Goal: Information Seeking & Learning: Check status

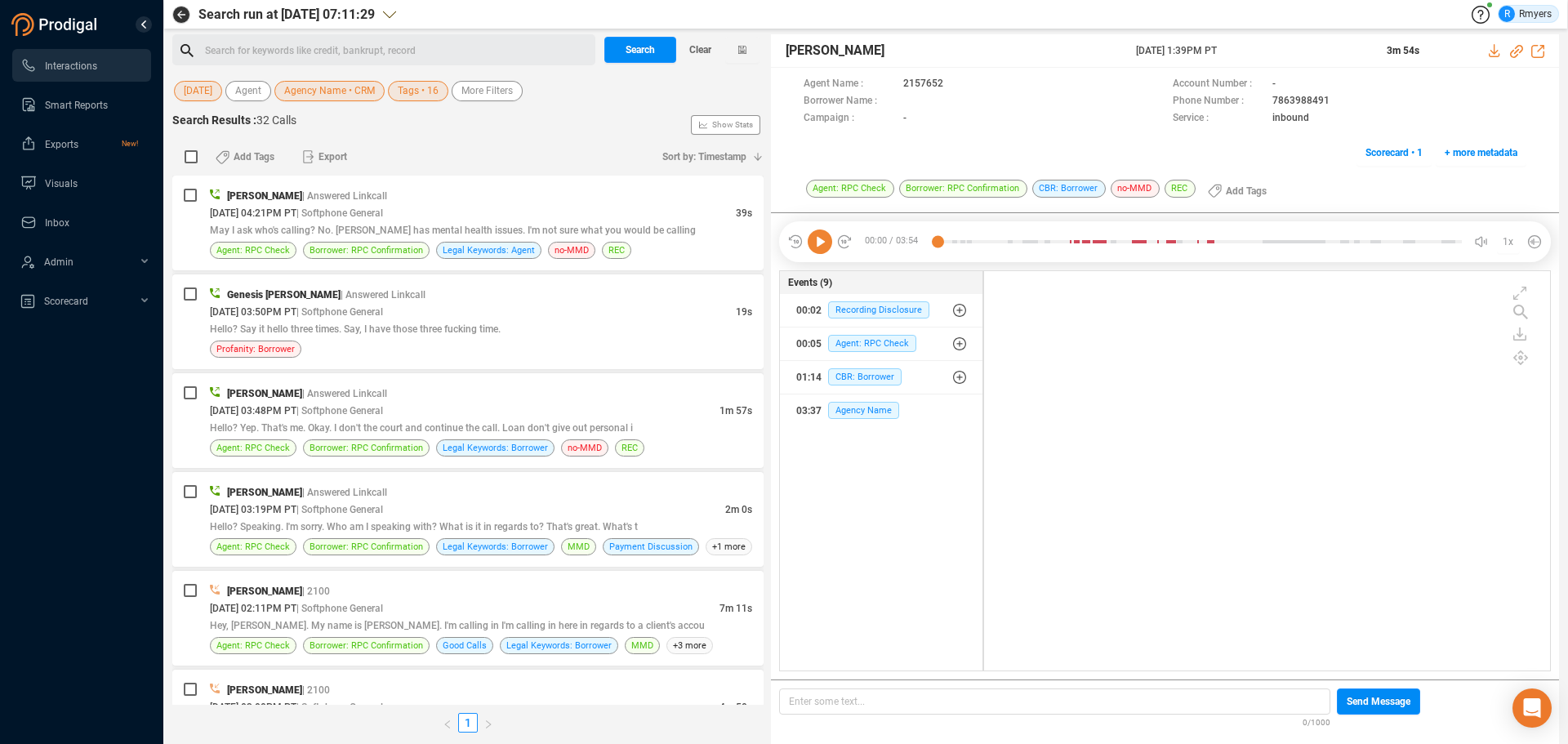
scroll to position [396, 558]
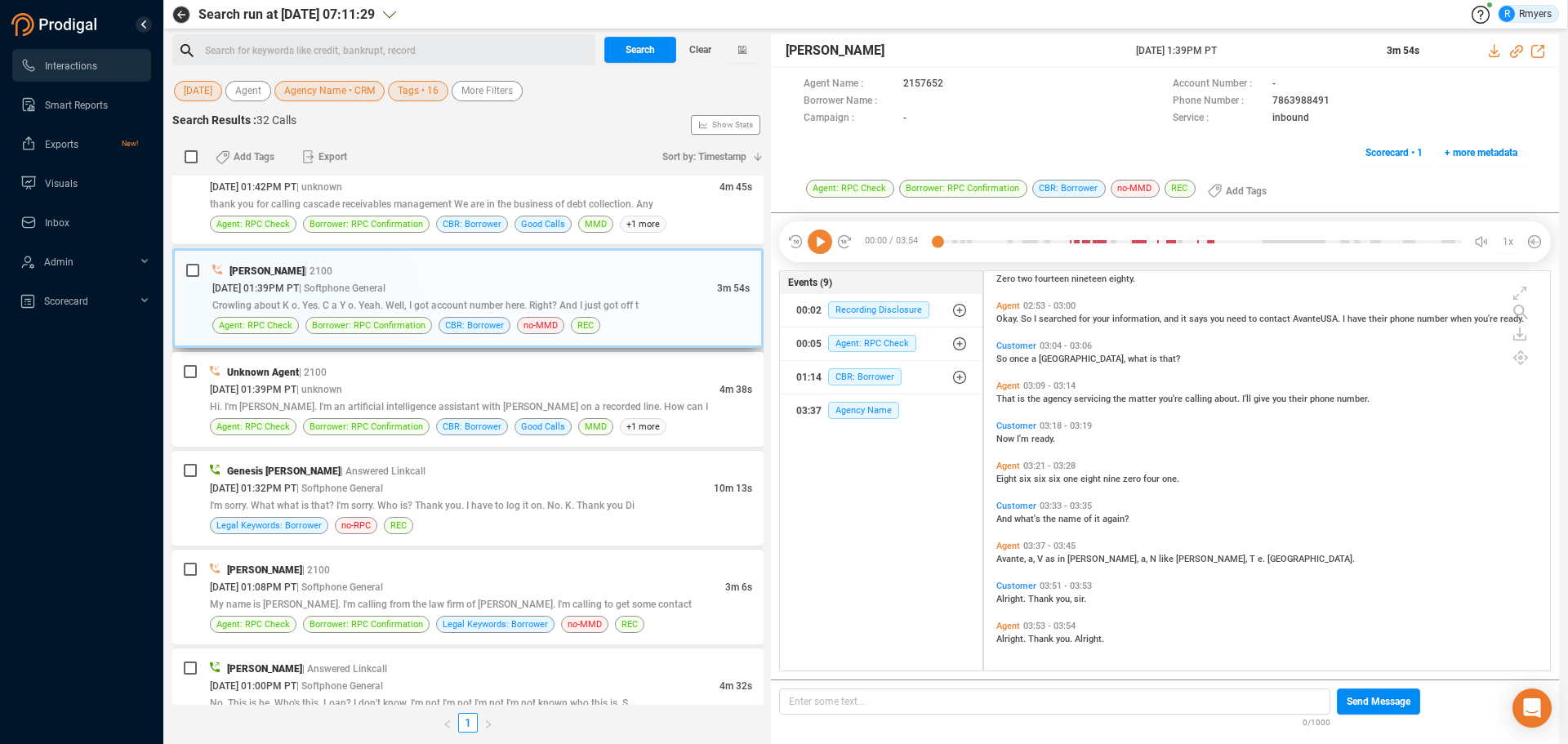
click at [316, 303] on span "Crowling about K o. Yes. C a Y o. Yeah. Well, I got account number here. Right?…" at bounding box center [425, 306] width 426 height 11
click at [317, 373] on span "| 2100" at bounding box center [313, 372] width 28 height 11
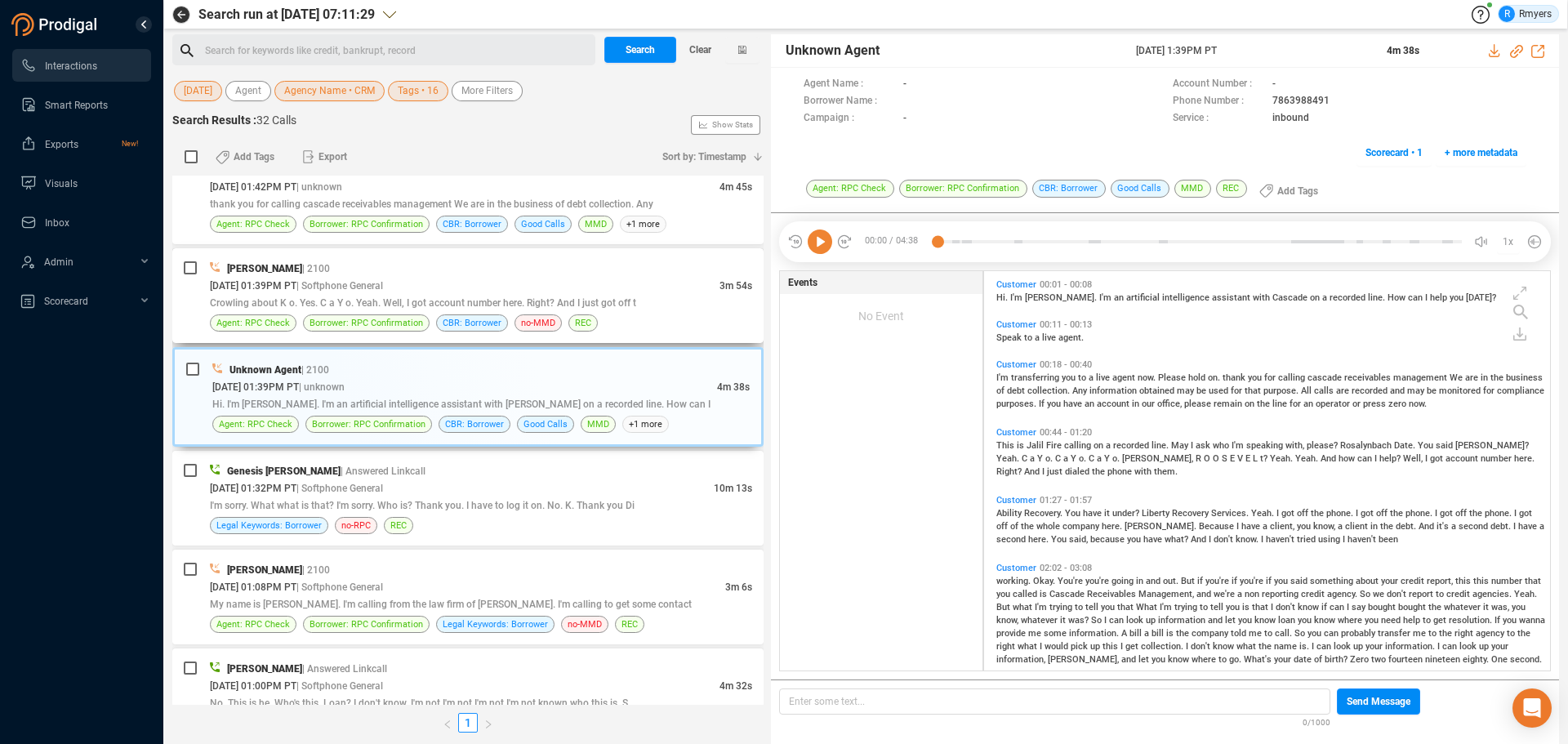
click at [324, 299] on span "Crowling about K o. Yes. C a Y o. Yeah. Well, I got account number here. Right?…" at bounding box center [422, 303] width 426 height 11
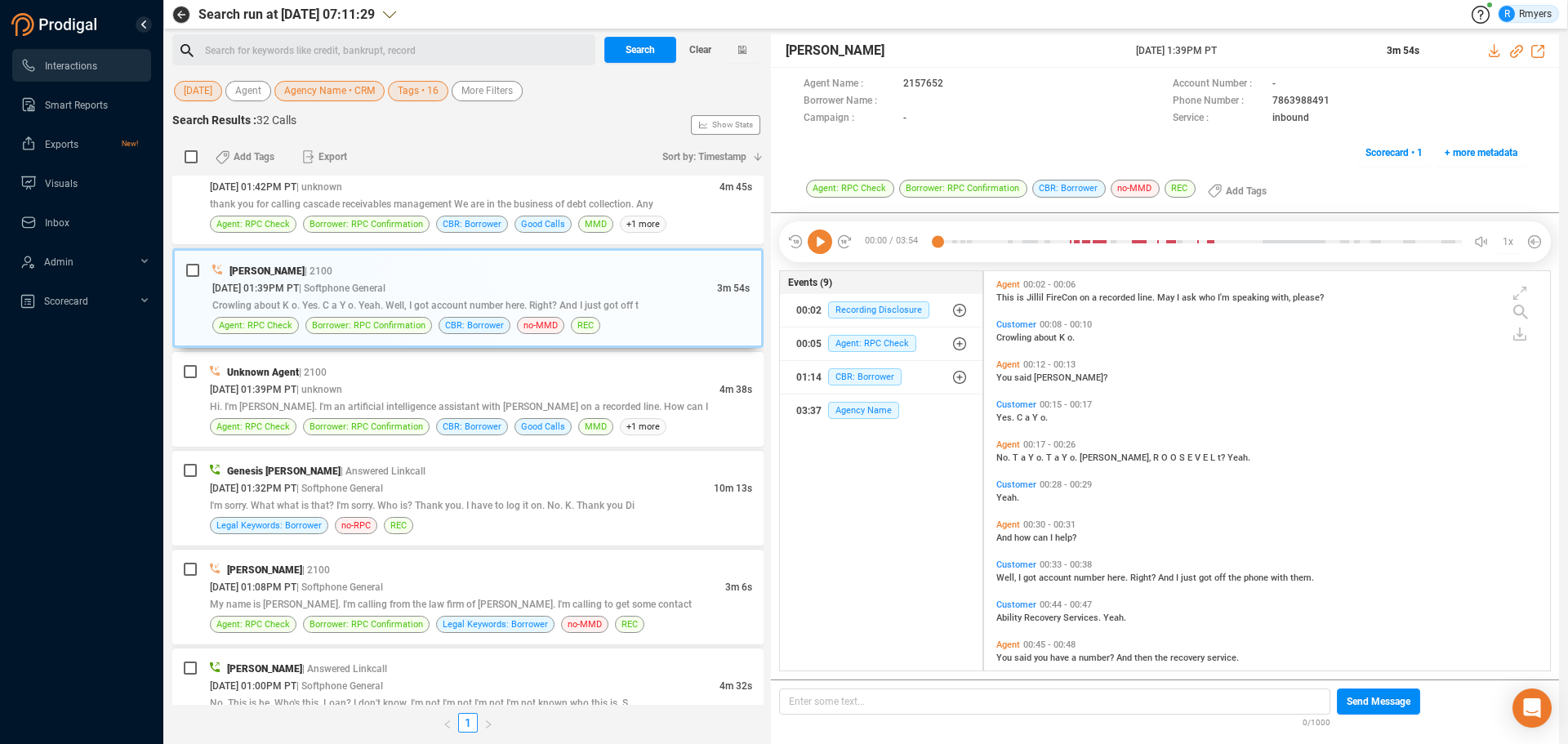
drag, startPoint x: 819, startPoint y: 242, endPoint x: 813, endPoint y: 257, distance: 16.2
click at [820, 242] on icon at bounding box center [820, 241] width 24 height 24
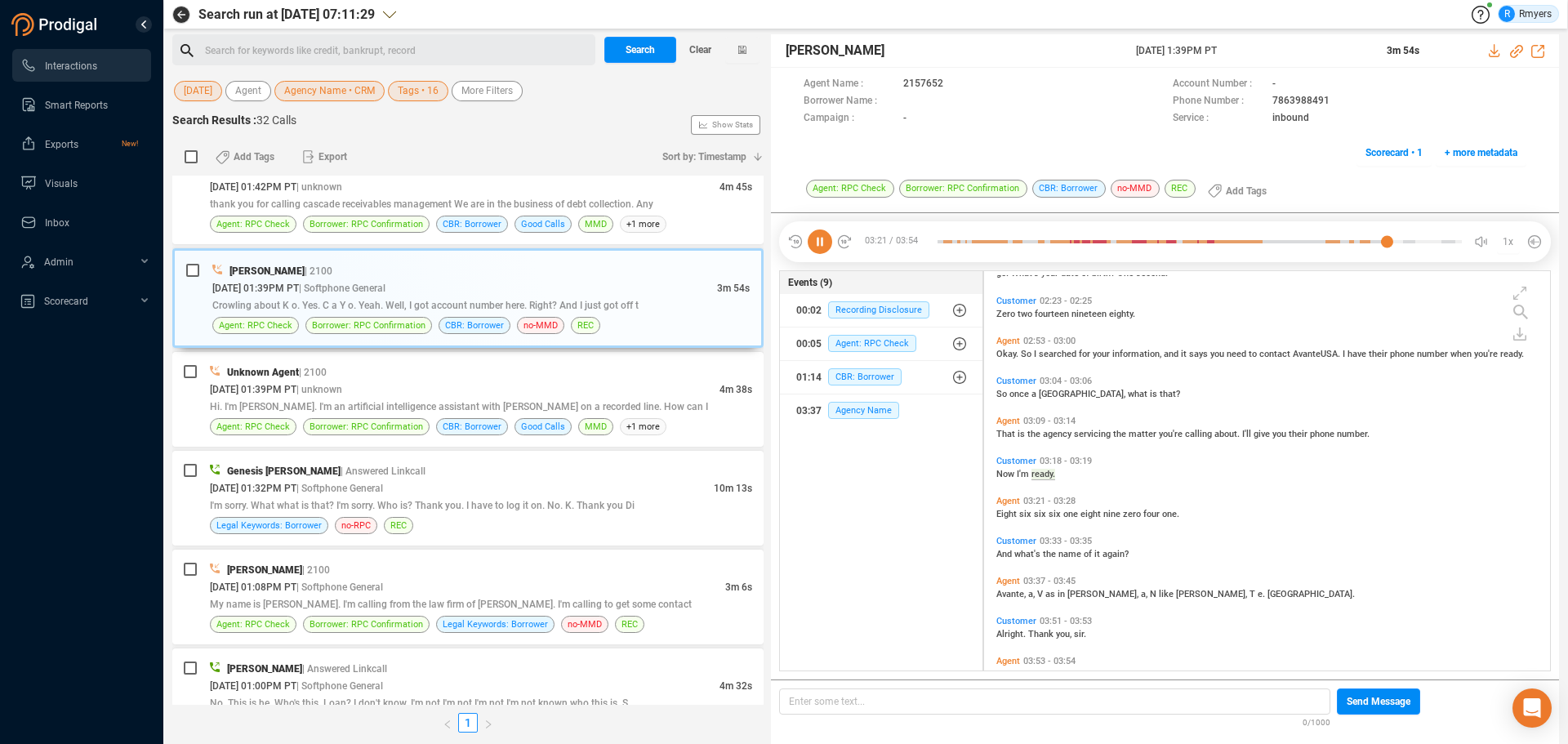
scroll to position [1435, 0]
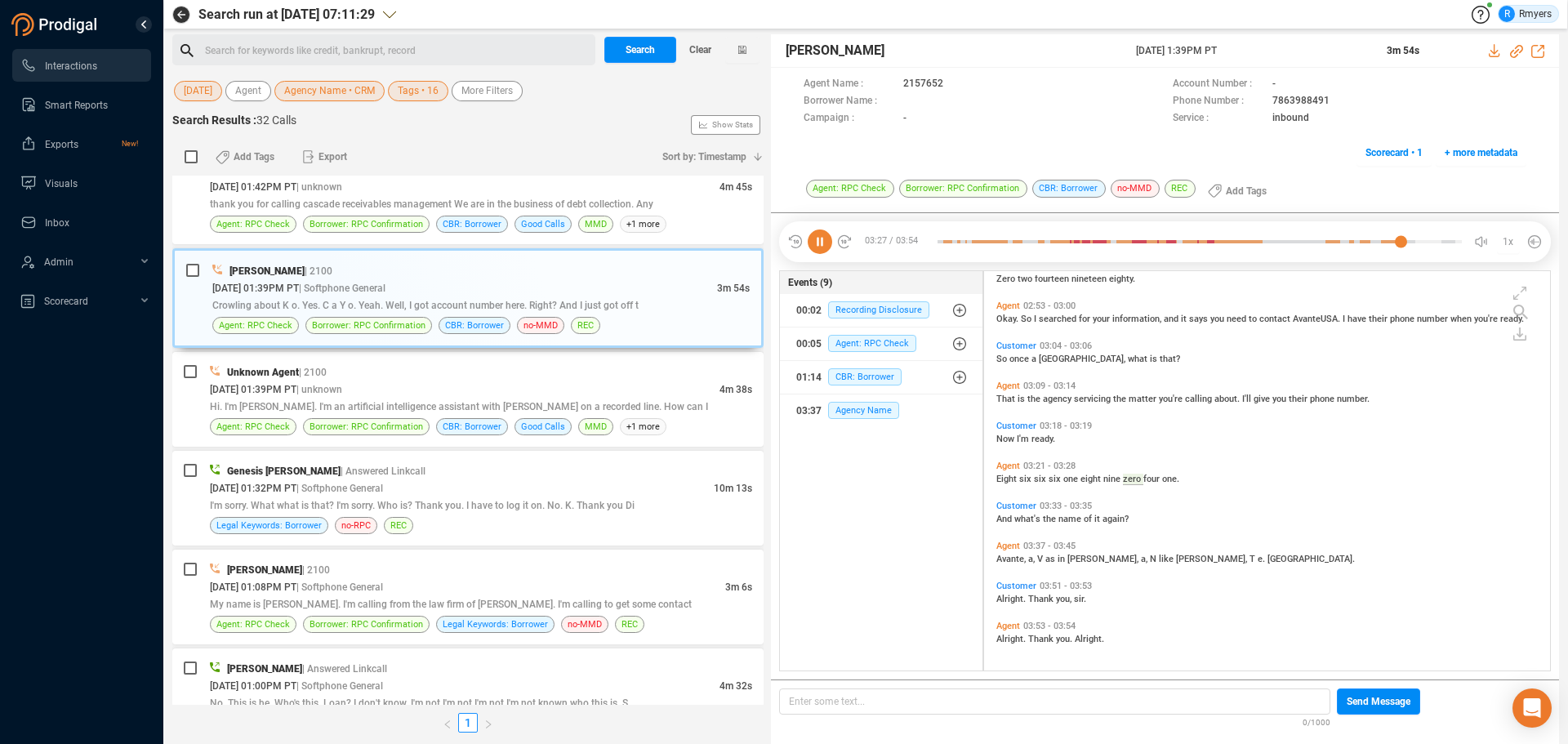
click at [817, 243] on icon at bounding box center [820, 241] width 24 height 24
click at [817, 244] on icon at bounding box center [820, 241] width 24 height 24
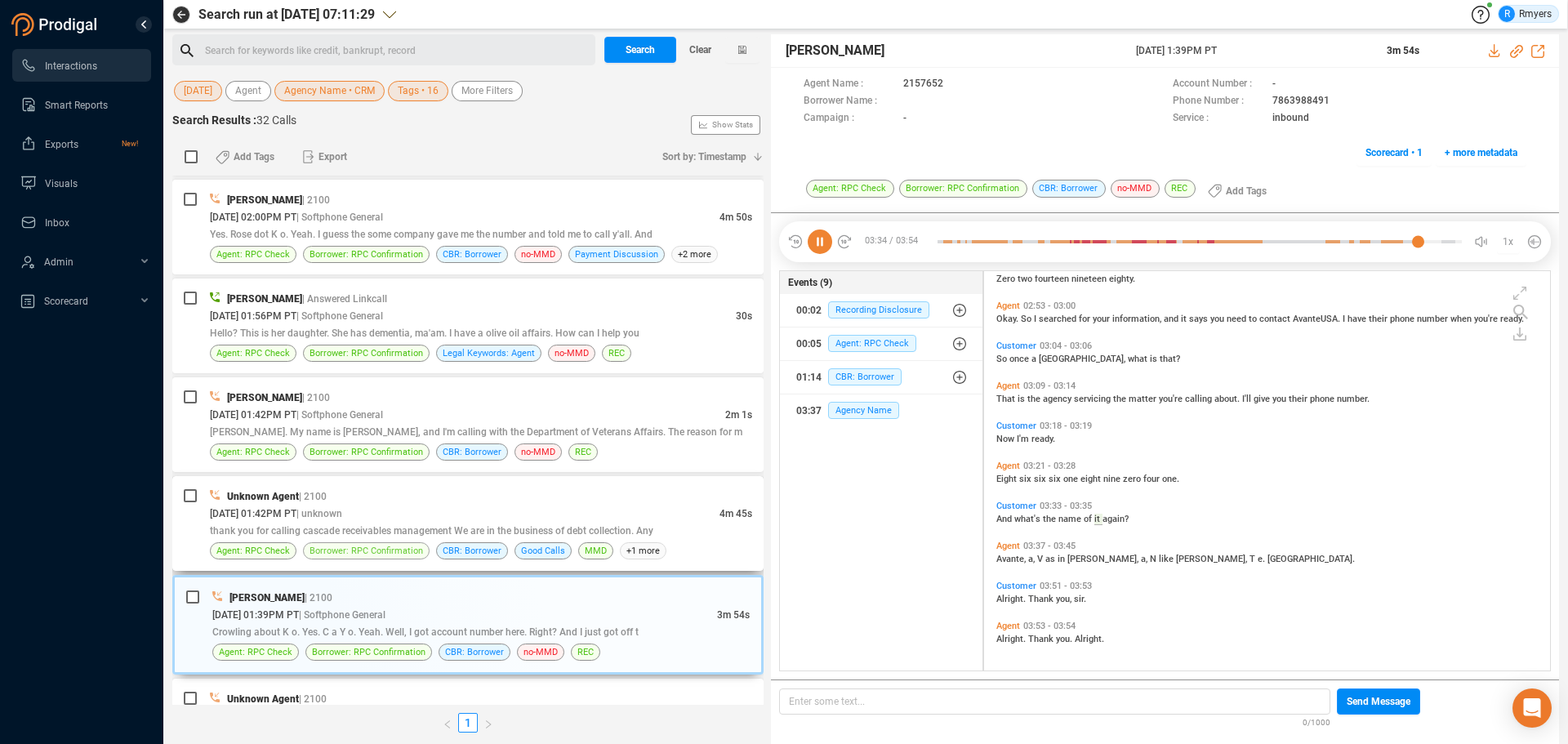
scroll to position [409, 0]
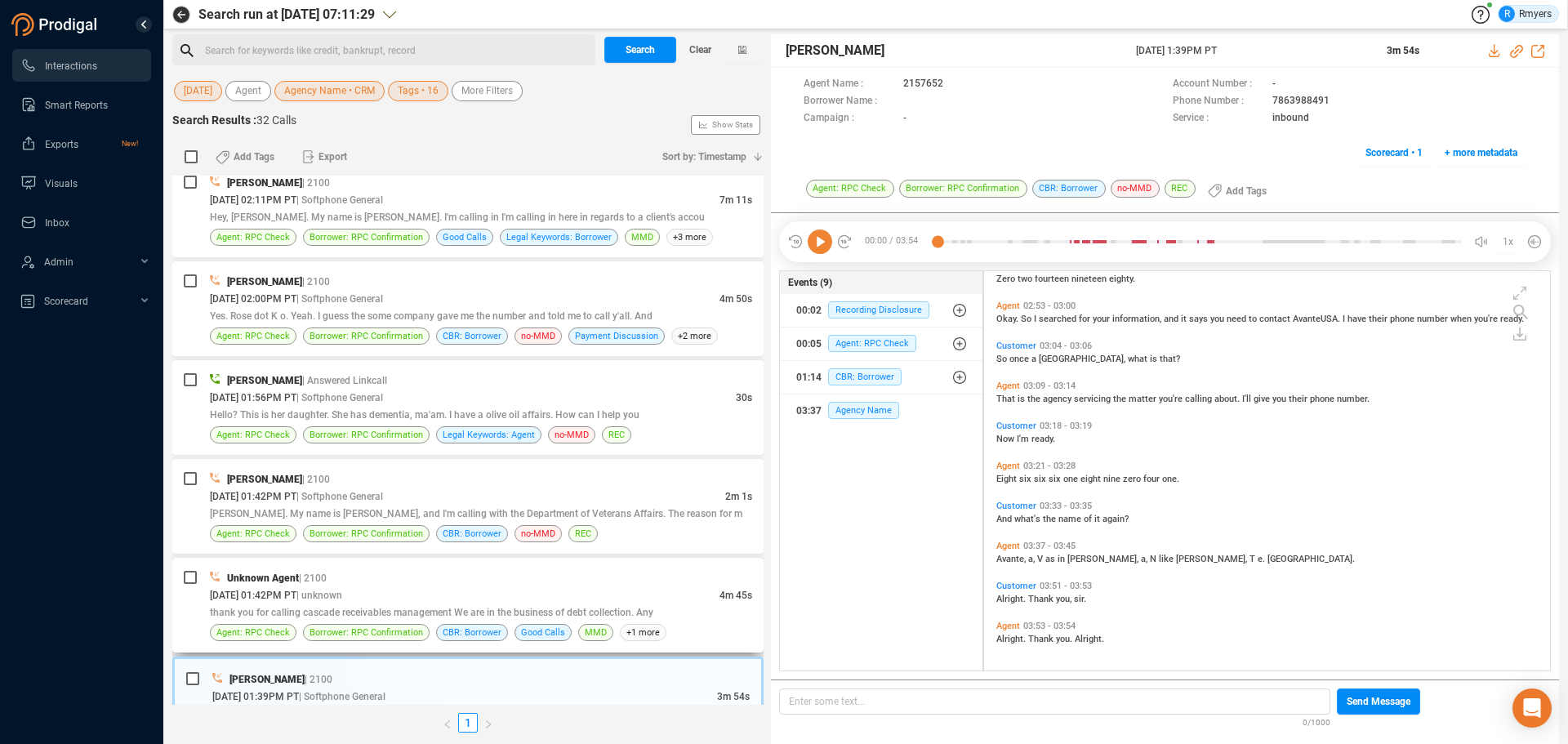
click at [382, 586] on div "Unknown Agent | 2100" at bounding box center [481, 578] width 542 height 17
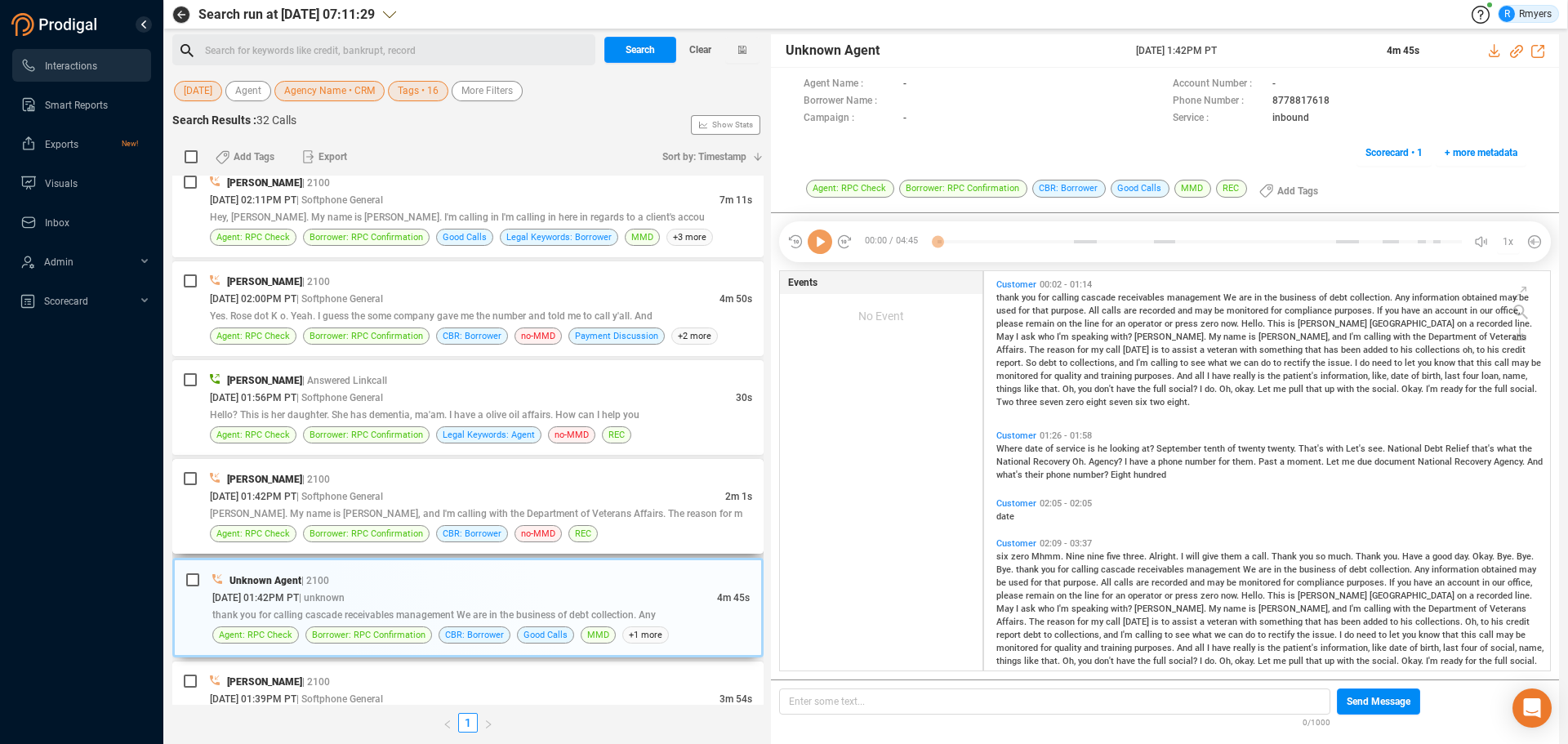
scroll to position [396, 558]
click at [382, 489] on span "| Softphone General" at bounding box center [339, 496] width 86 height 13
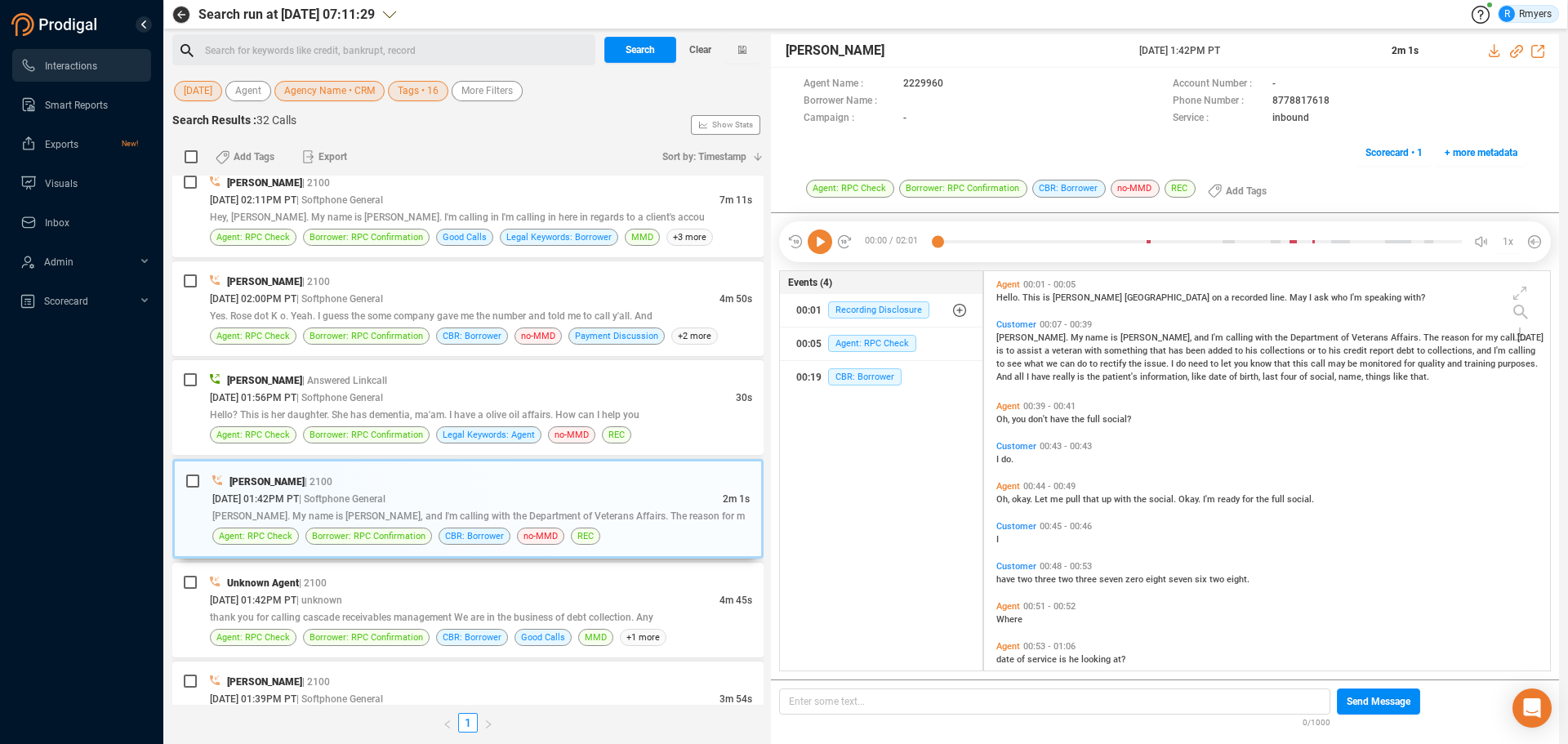
click at [817, 248] on icon at bounding box center [820, 241] width 24 height 24
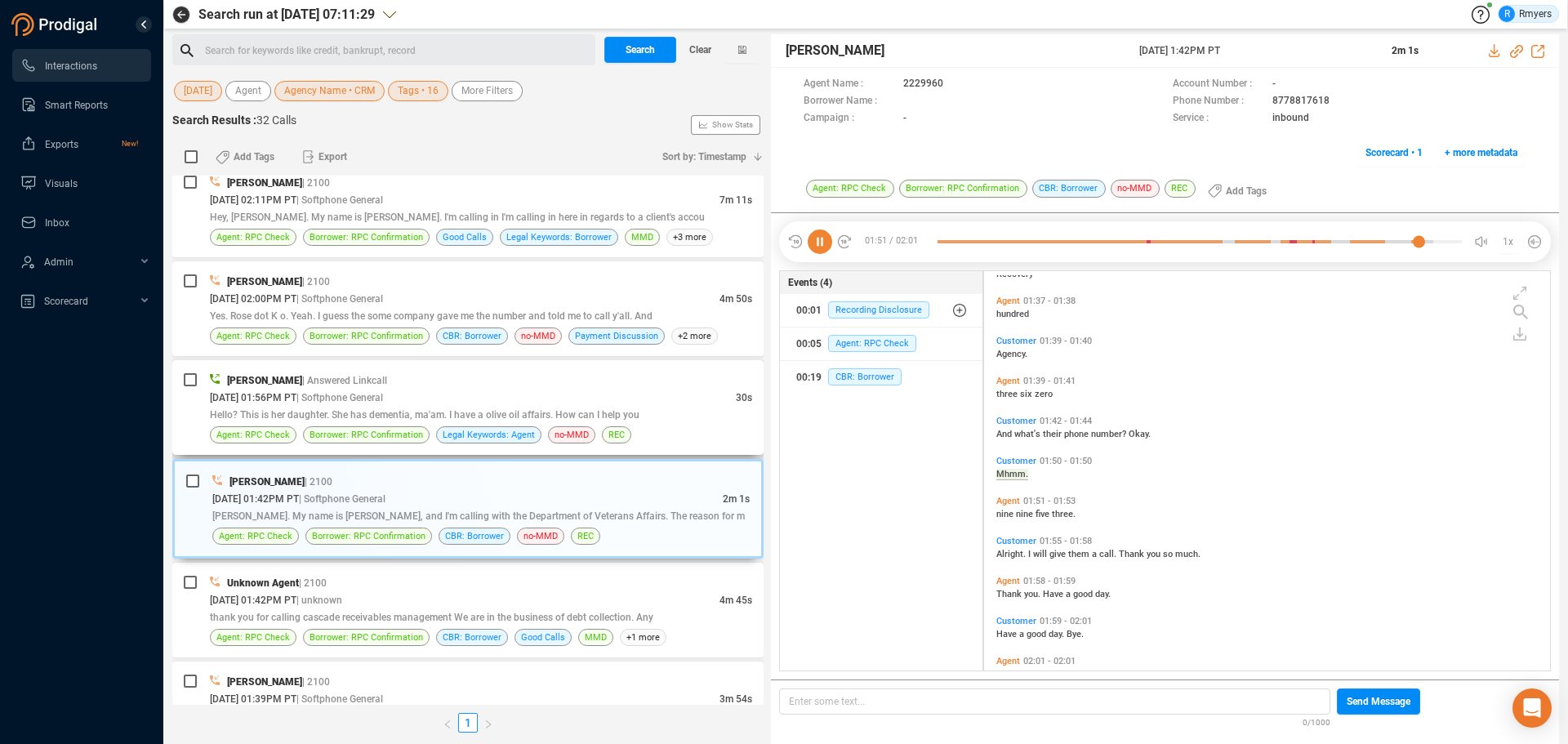
scroll to position [741, 0]
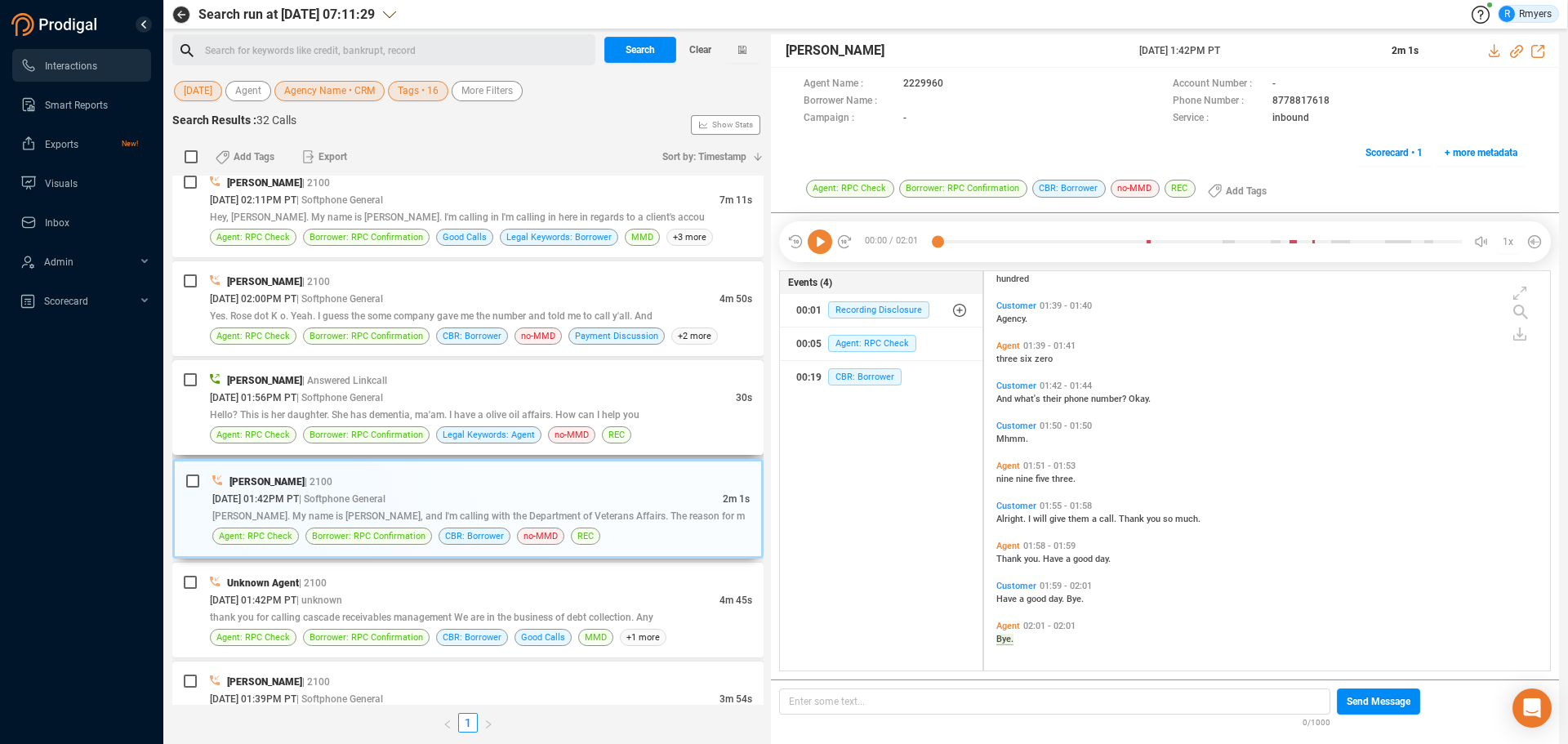
click at [411, 420] on span "Hello? This is her daughter. She has dementia, ma'am. I have a olive oil affair…" at bounding box center [424, 415] width 430 height 11
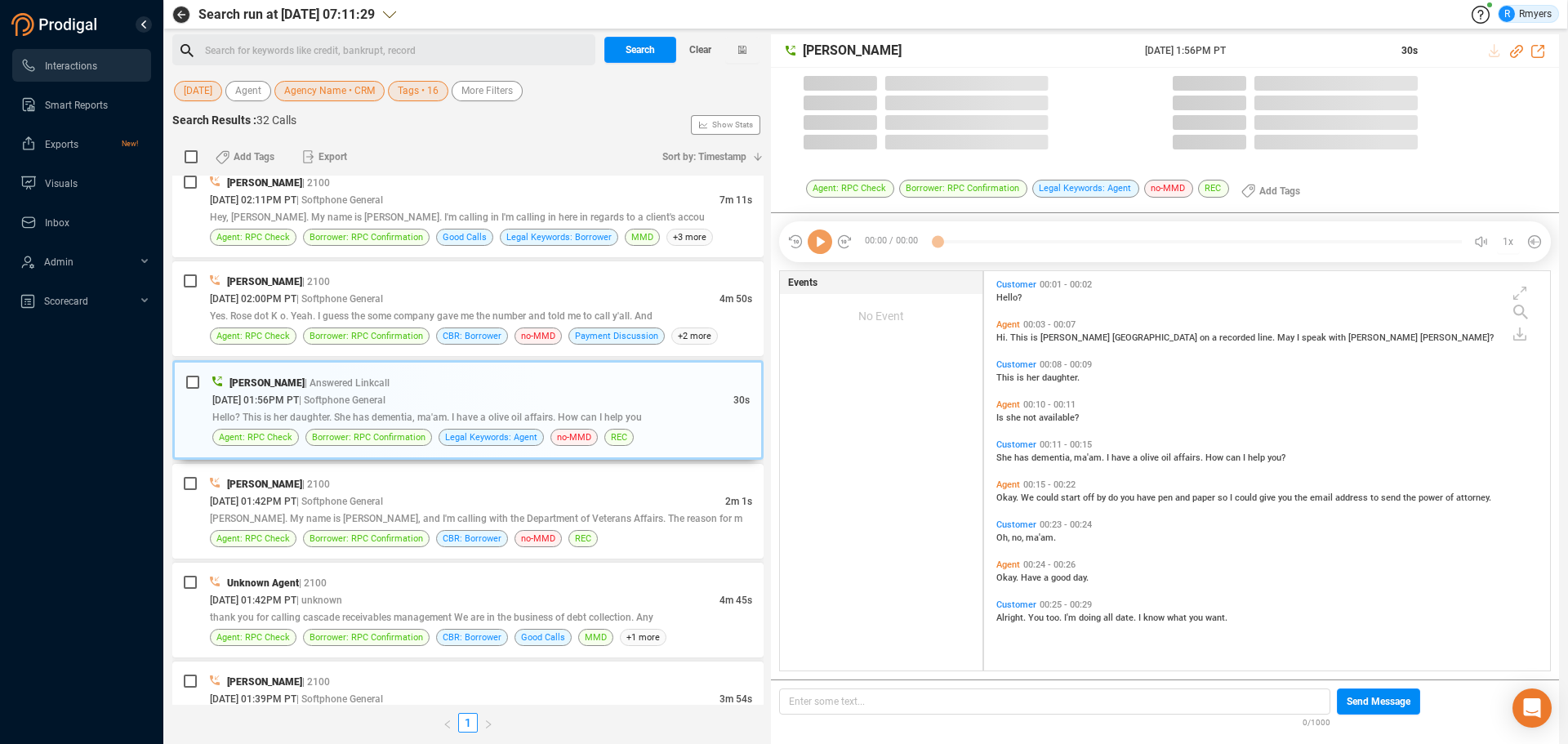
scroll to position [396, 558]
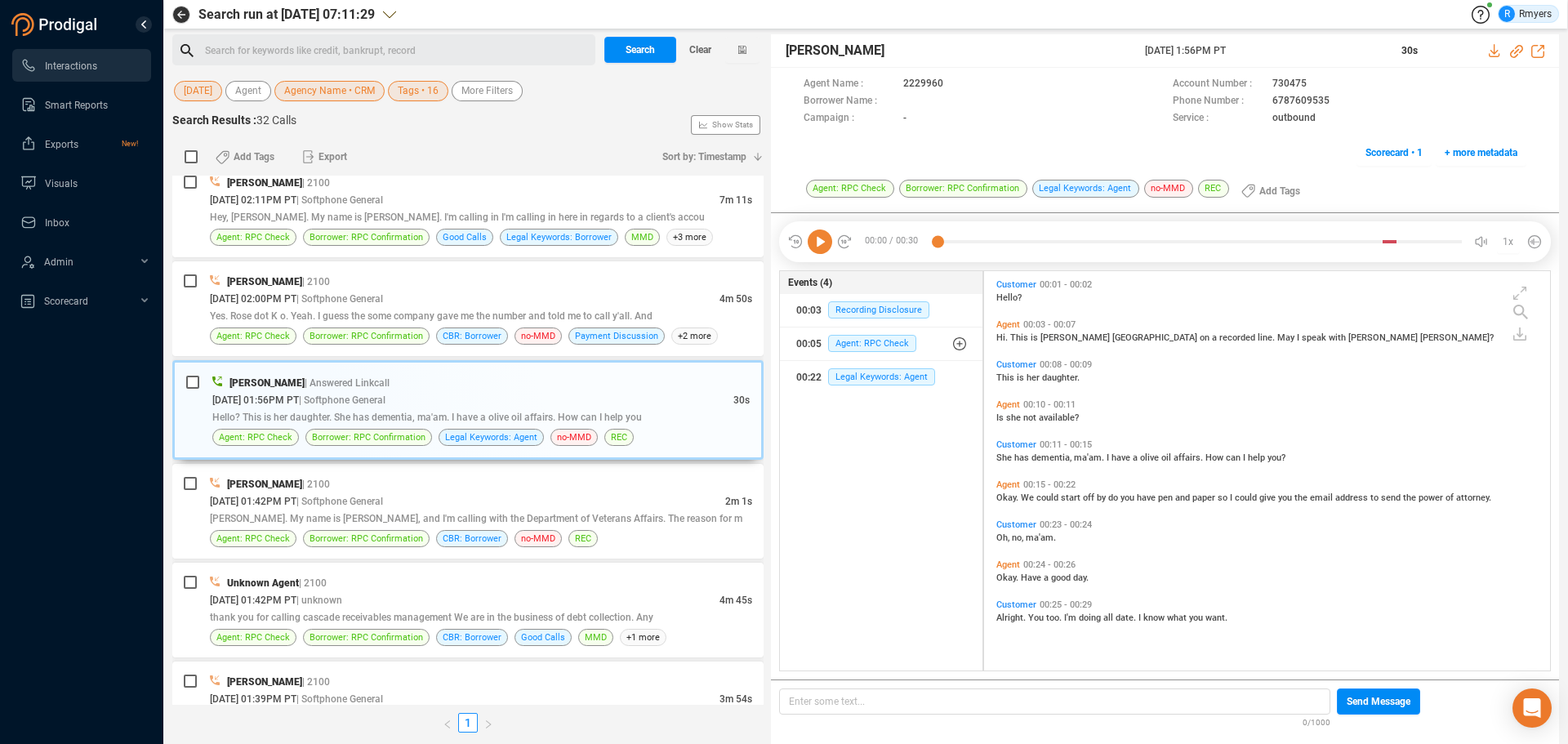
click at [825, 244] on icon at bounding box center [820, 241] width 24 height 24
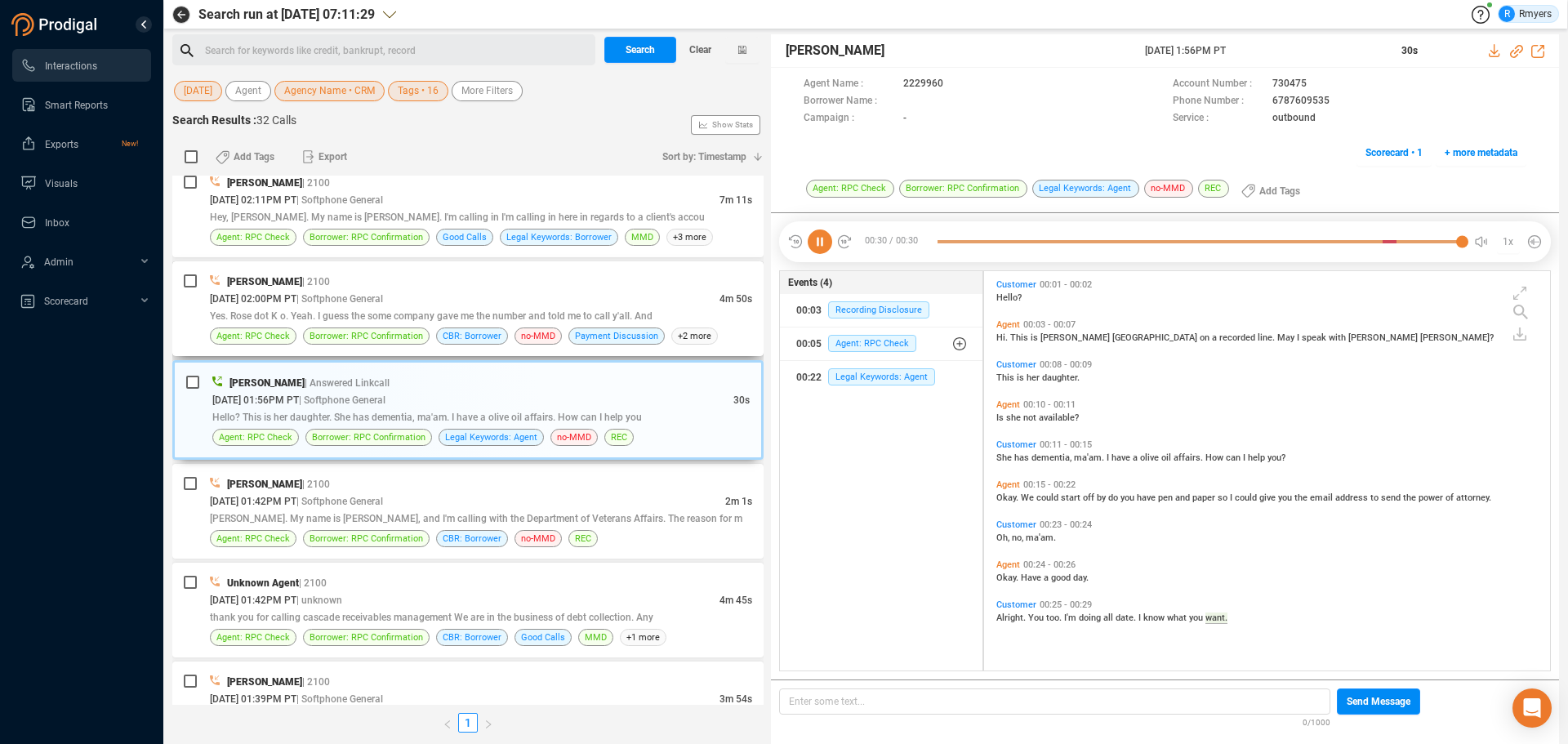
click at [432, 306] on div "[DATE] 02:00PM PT | Softphone General" at bounding box center [464, 298] width 510 height 17
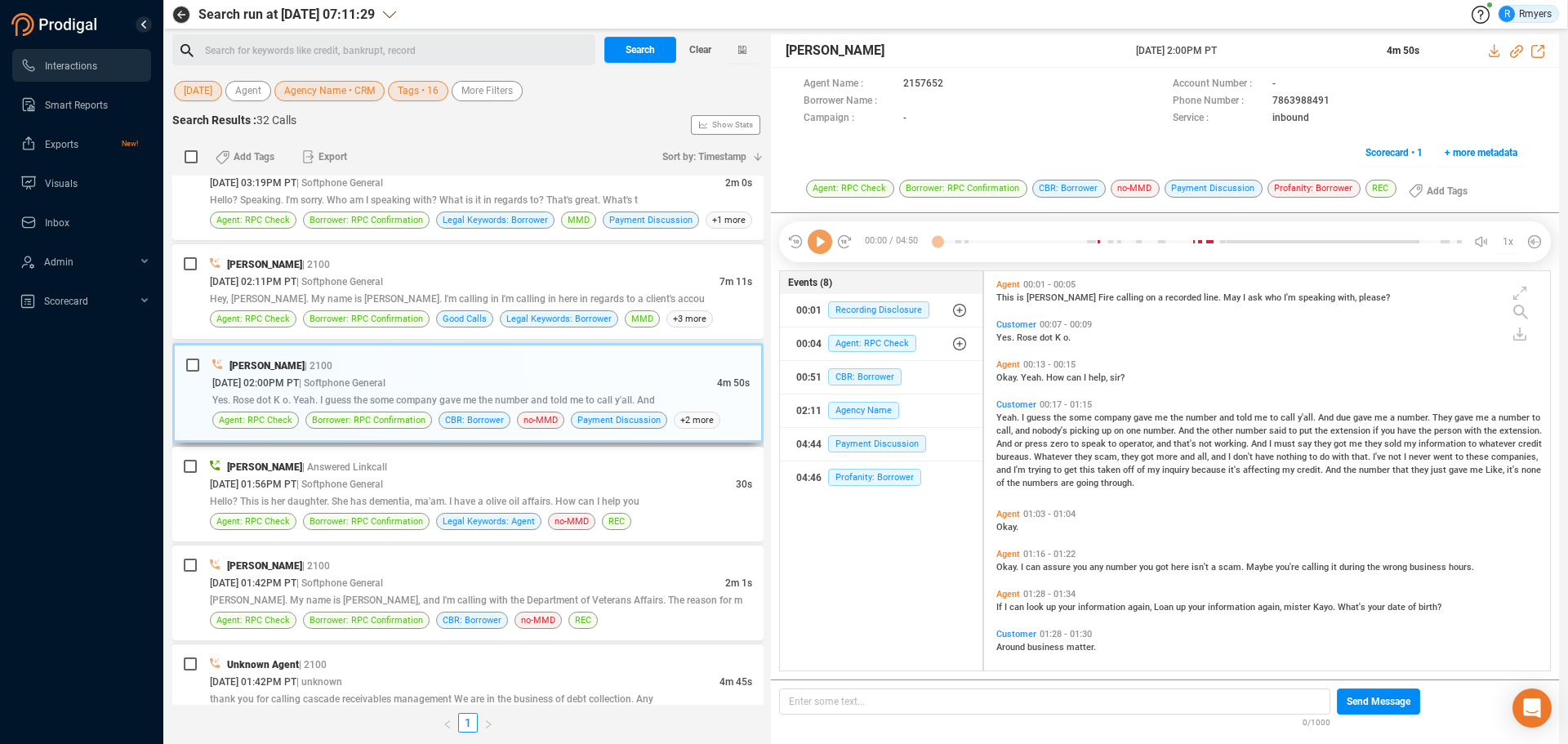
scroll to position [245, 0]
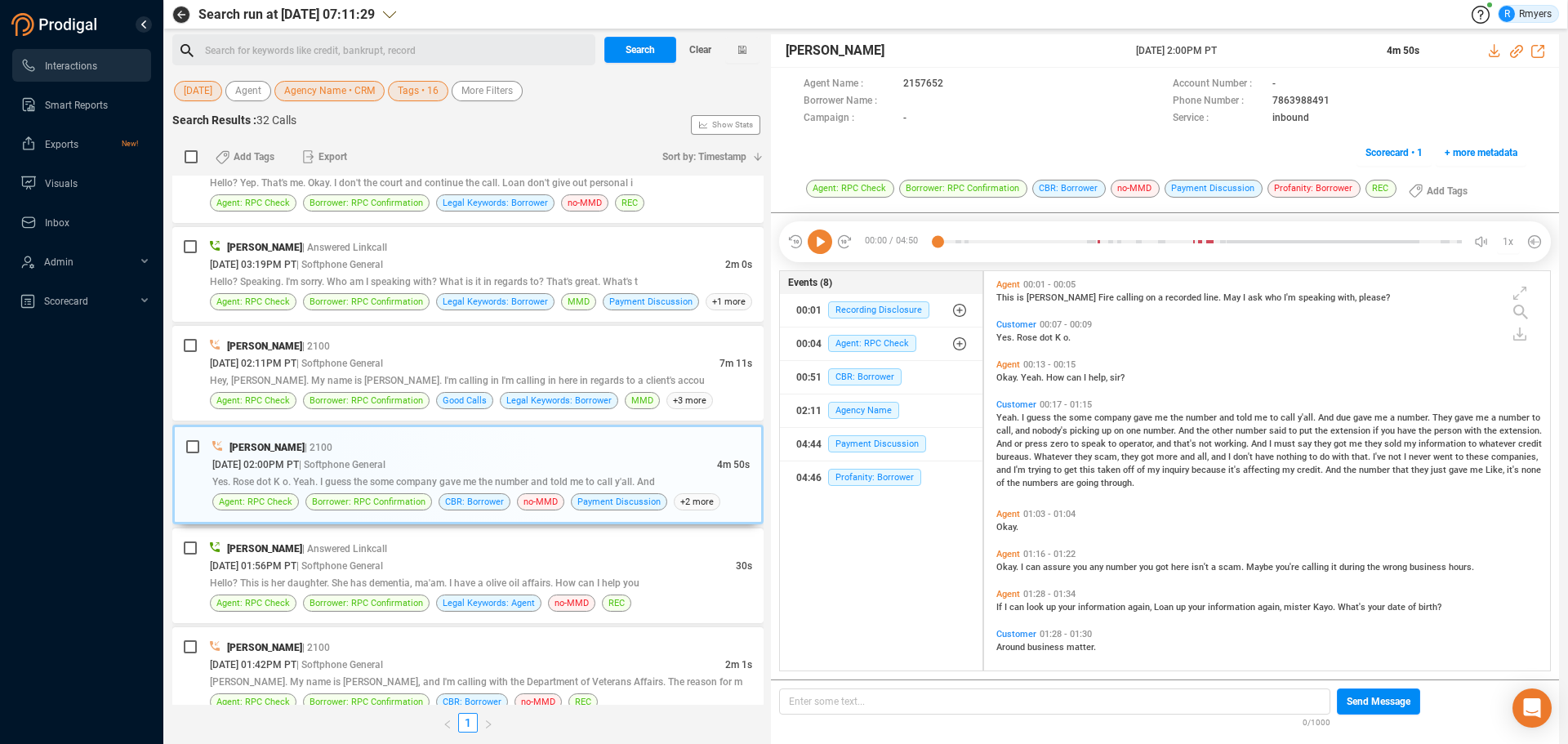
click at [823, 238] on icon at bounding box center [820, 241] width 24 height 24
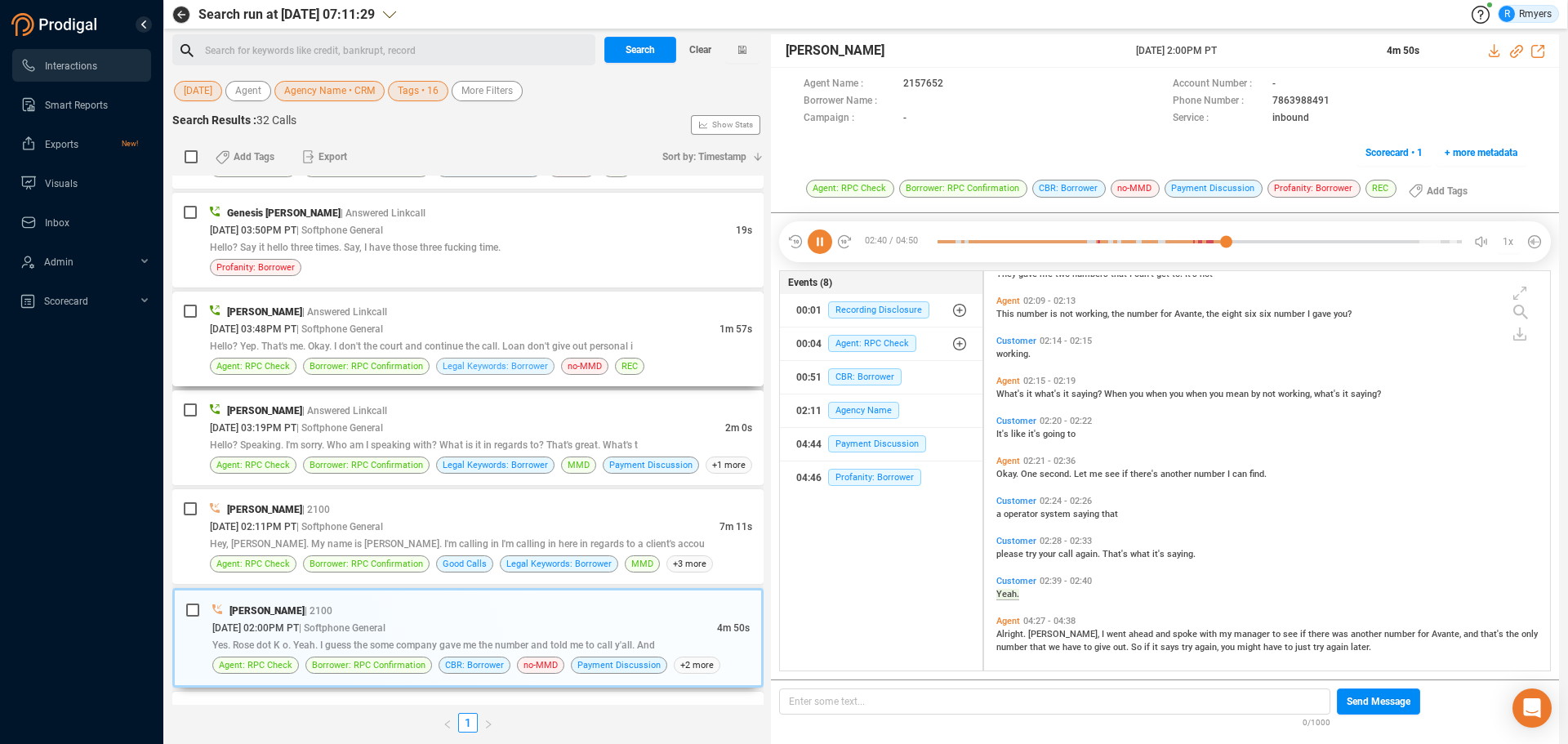
scroll to position [636, 0]
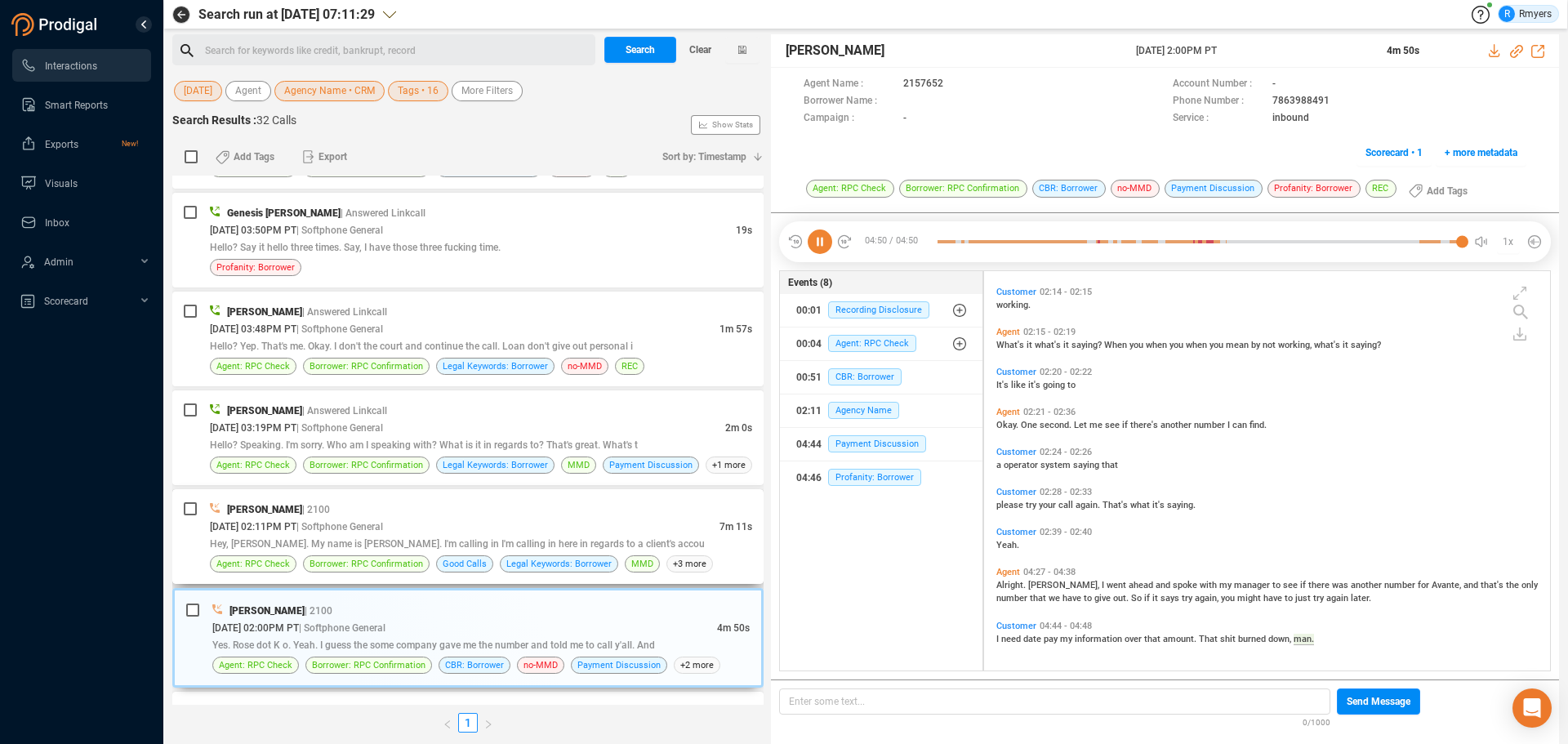
click at [388, 534] on div "[DATE] 02:11PM PT | Softphone General" at bounding box center [464, 527] width 510 height 17
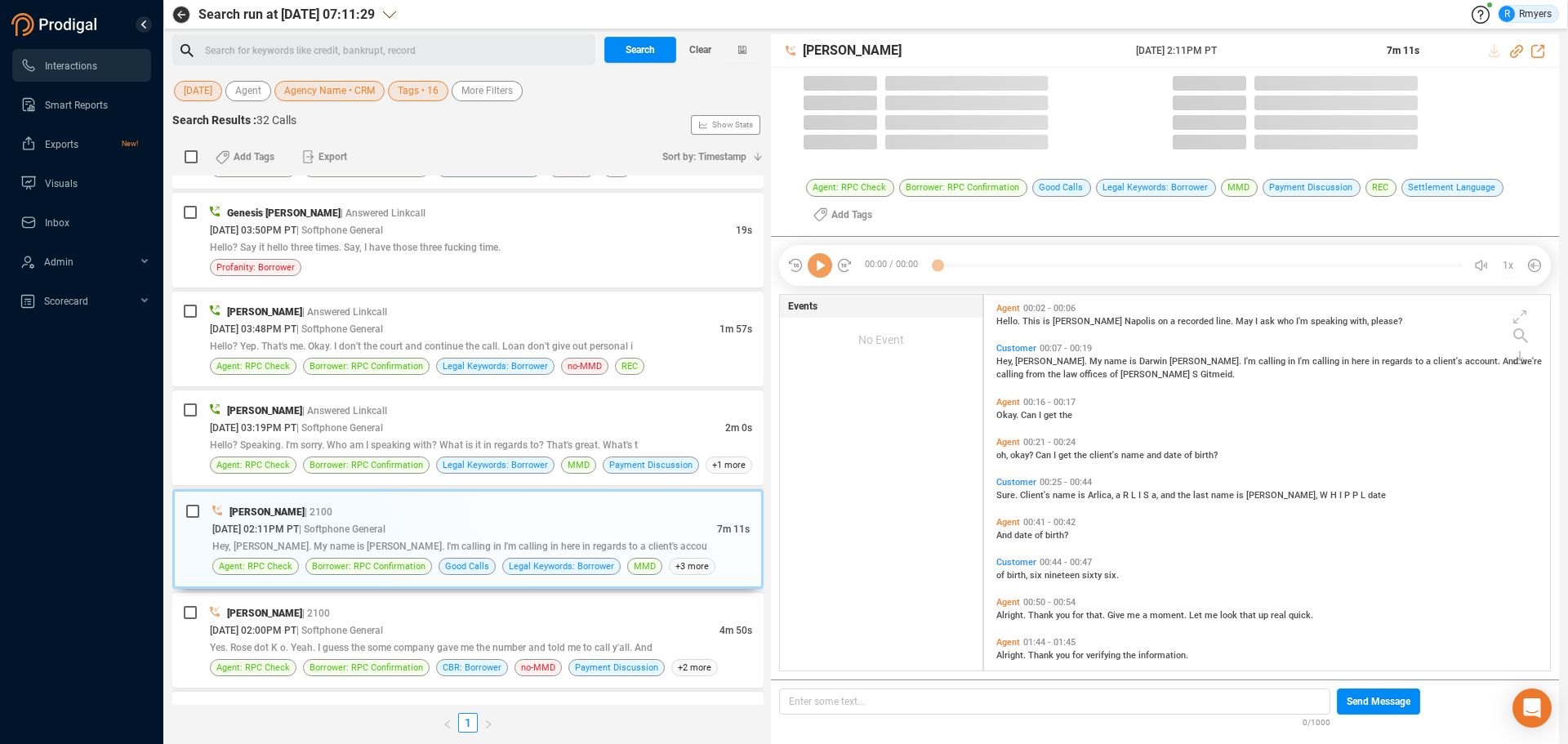
scroll to position [372, 558]
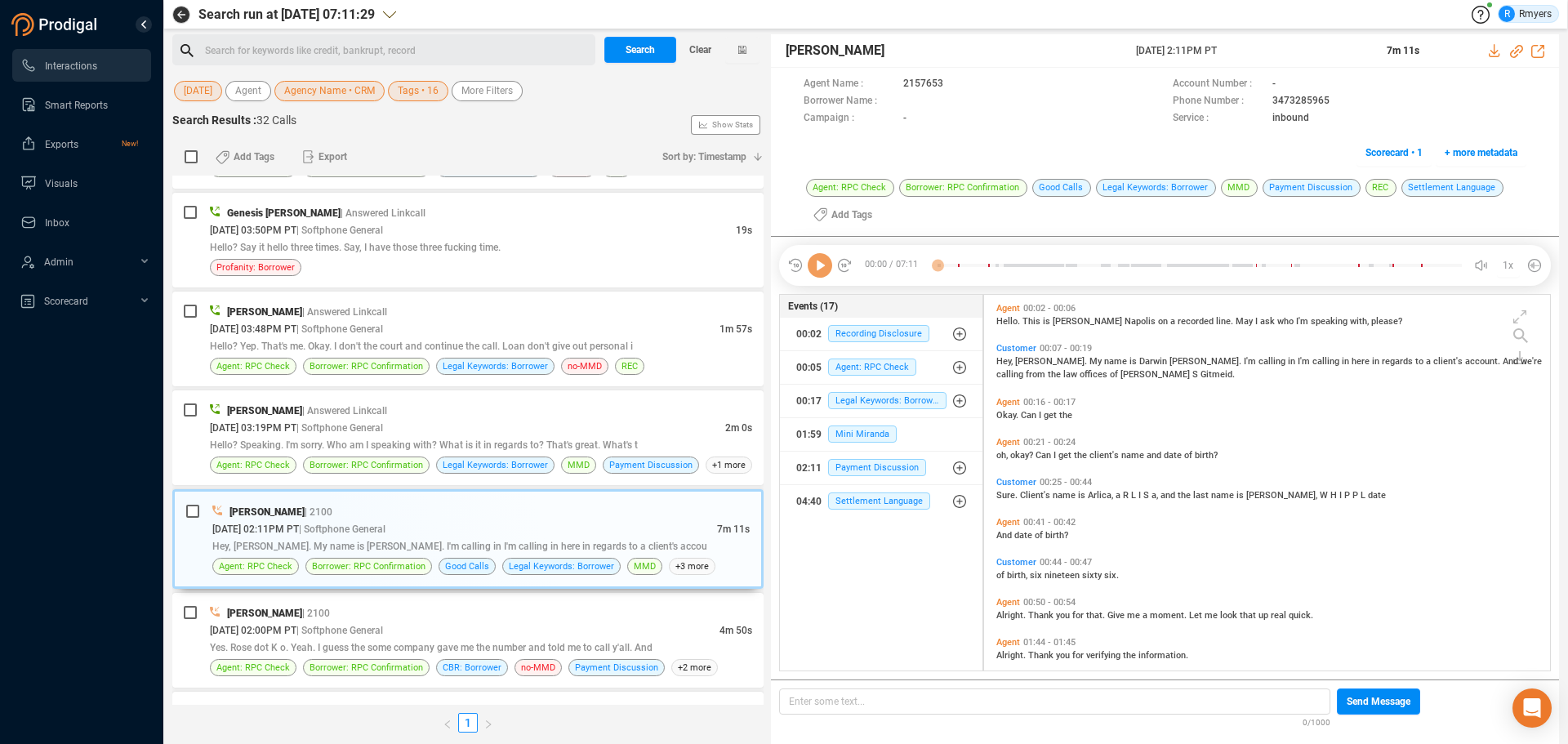
click at [819, 268] on icon at bounding box center [820, 266] width 24 height 24
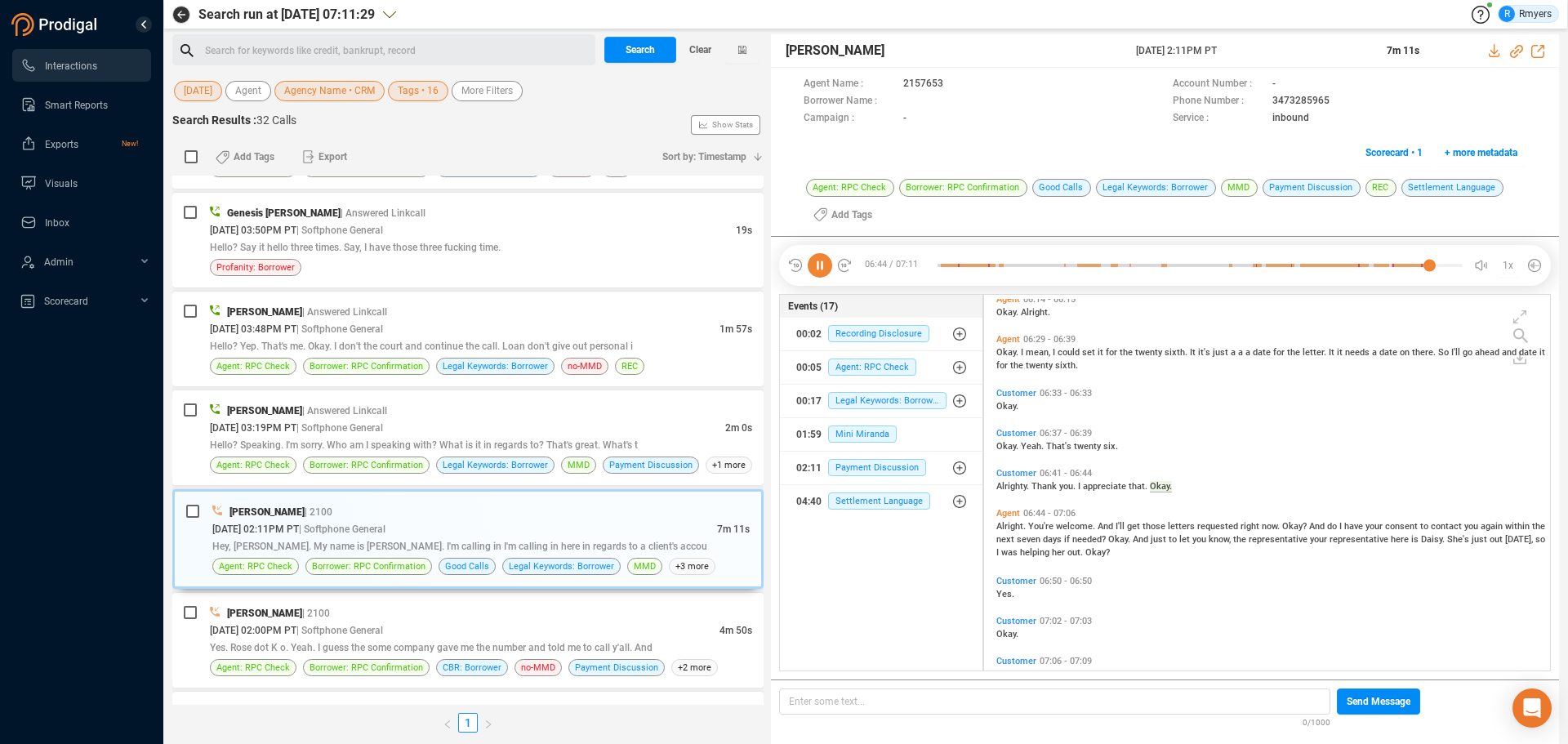
scroll to position [1504, 0]
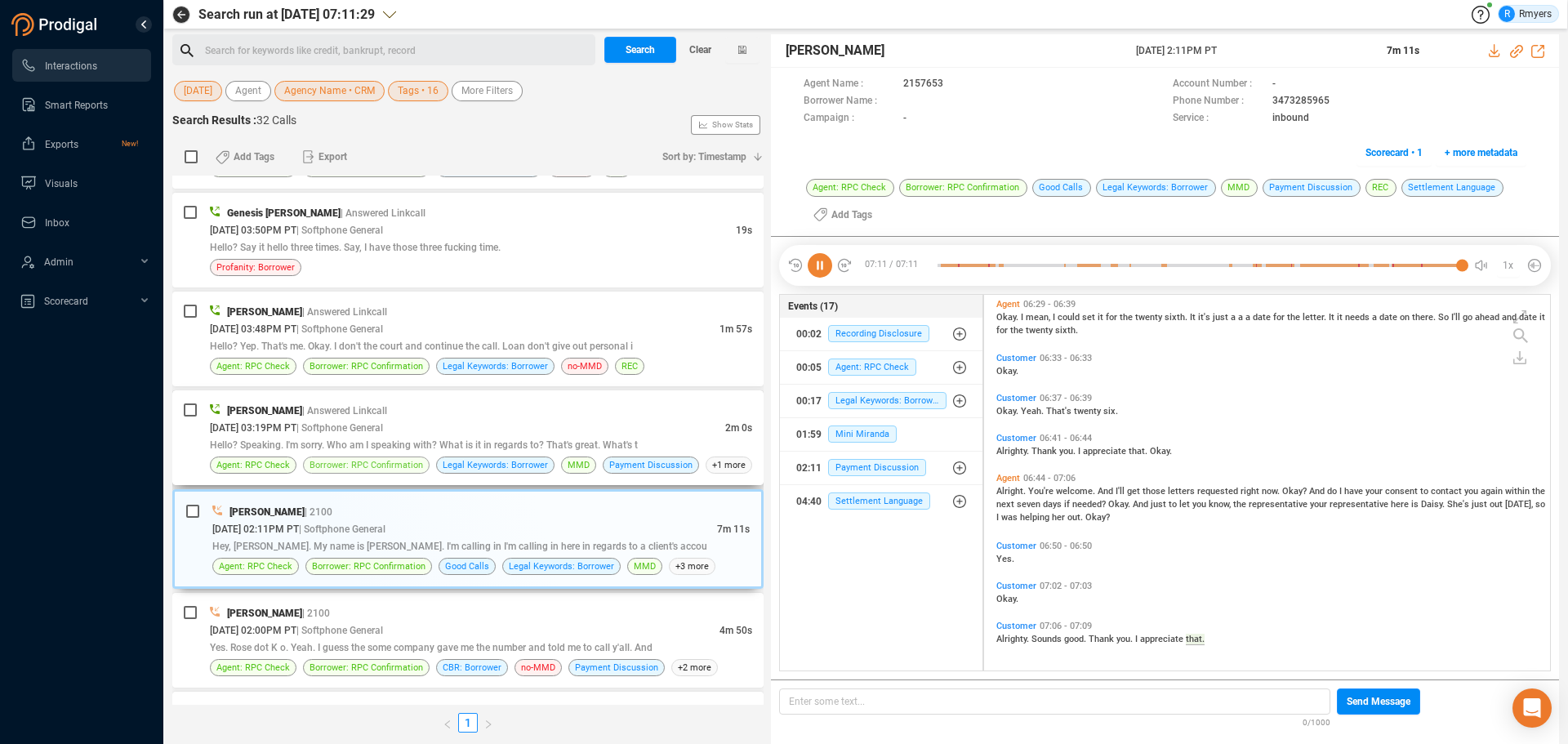
click at [420, 465] on span "Borrower: RPC Confirmation" at bounding box center [366, 465] width 113 height 16
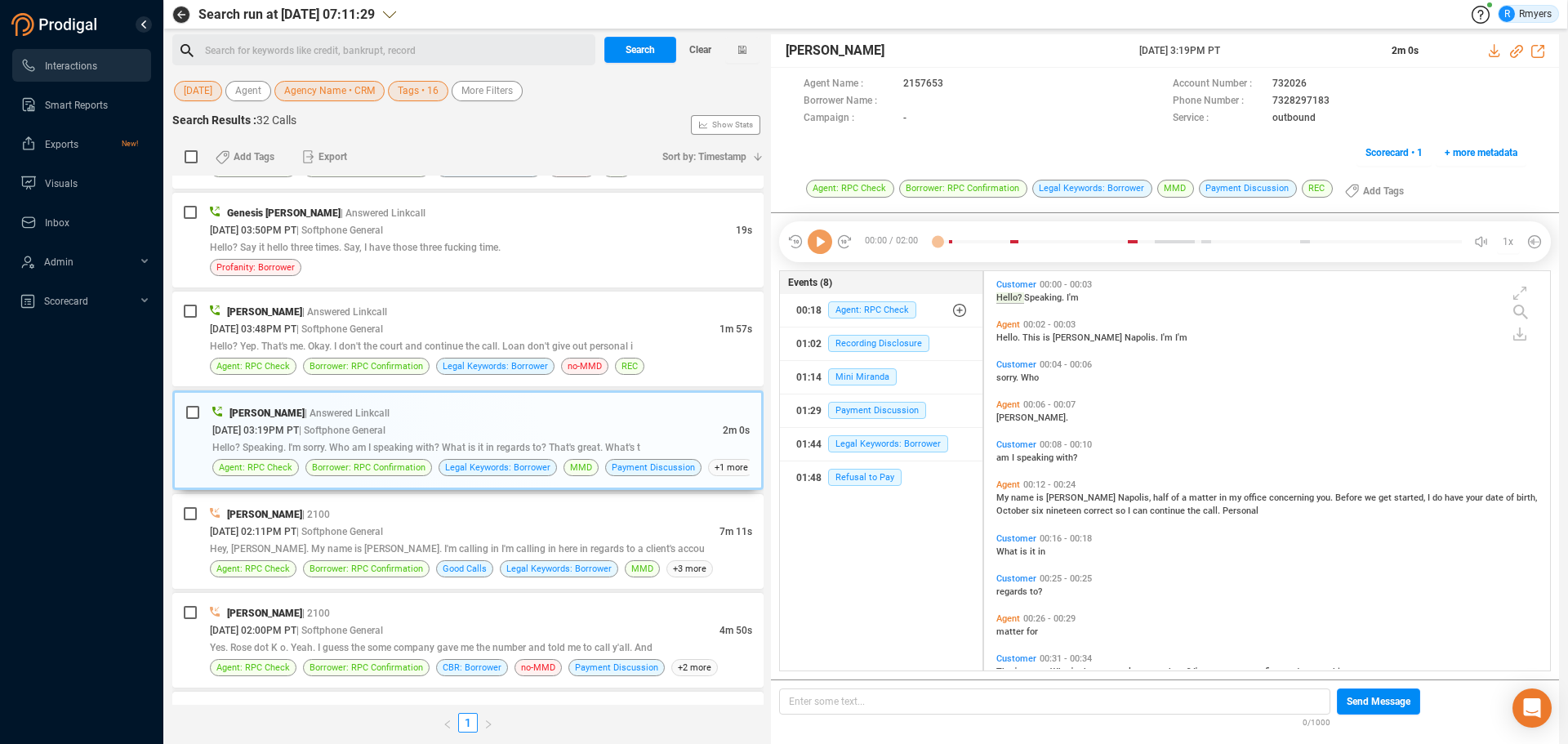
scroll to position [396, 558]
click at [821, 248] on icon at bounding box center [820, 241] width 24 height 24
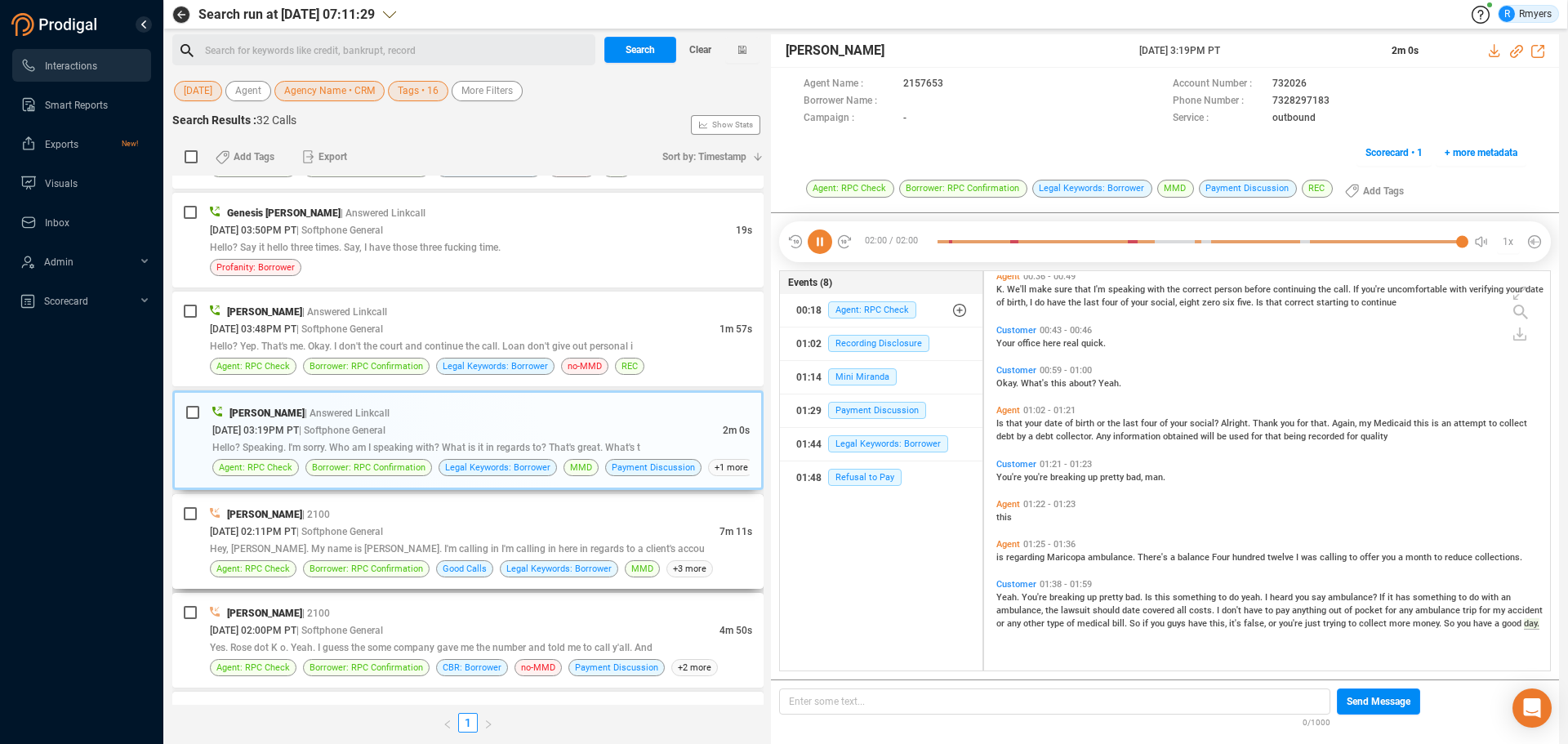
scroll to position [0, 0]
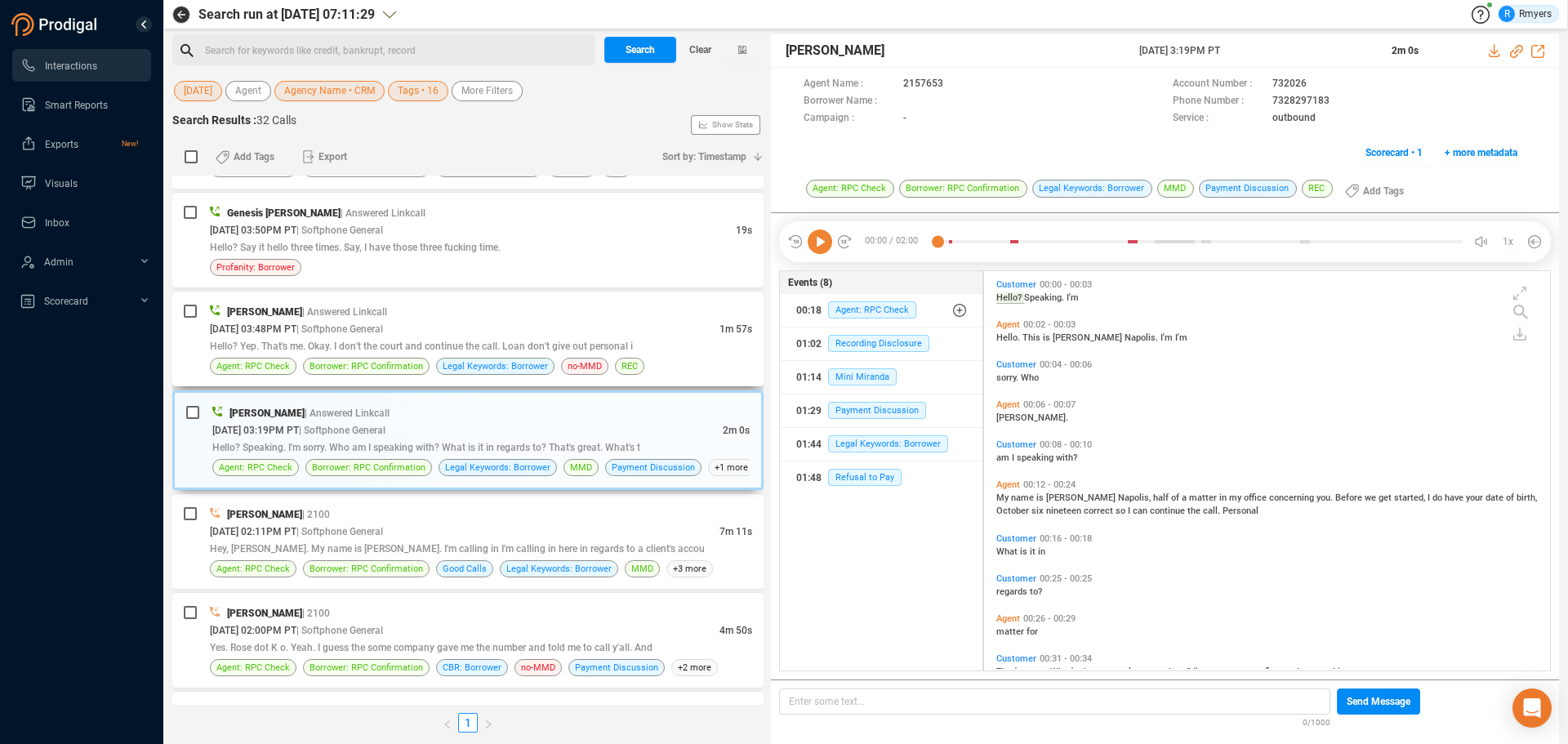
click at [438, 326] on div "[DATE] 03:48PM PT | Softphone General" at bounding box center [464, 329] width 510 height 17
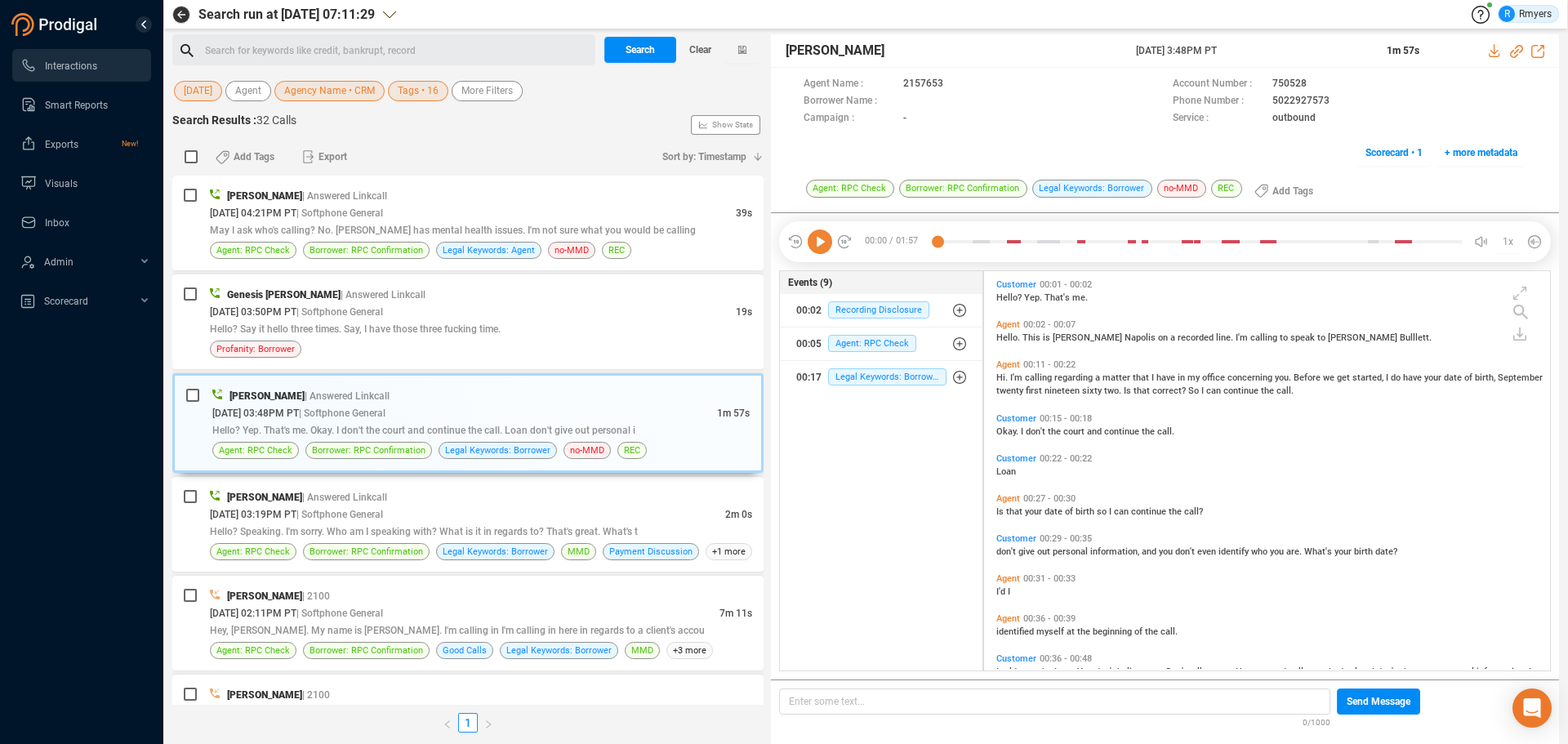
click at [824, 241] on icon at bounding box center [820, 241] width 24 height 24
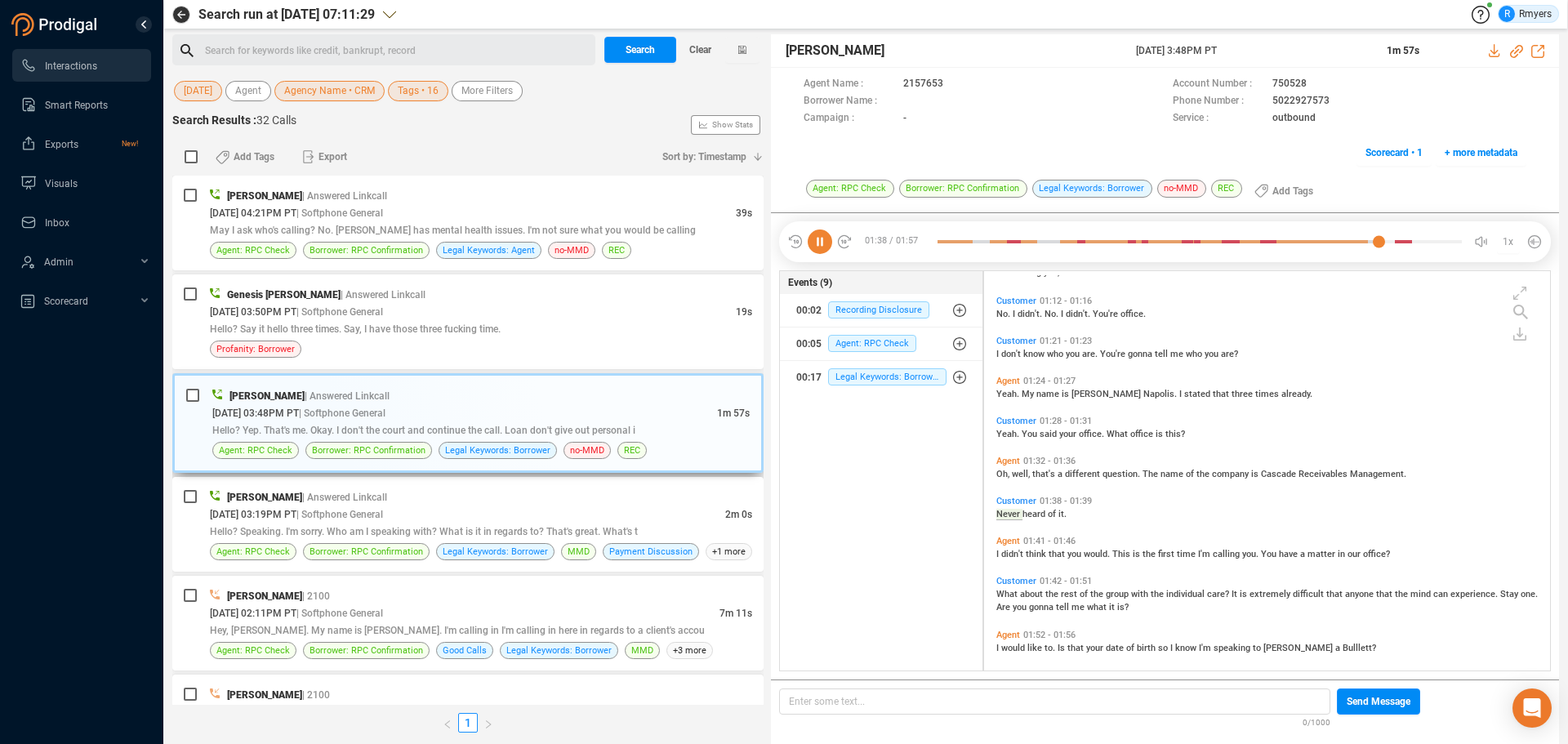
scroll to position [729, 0]
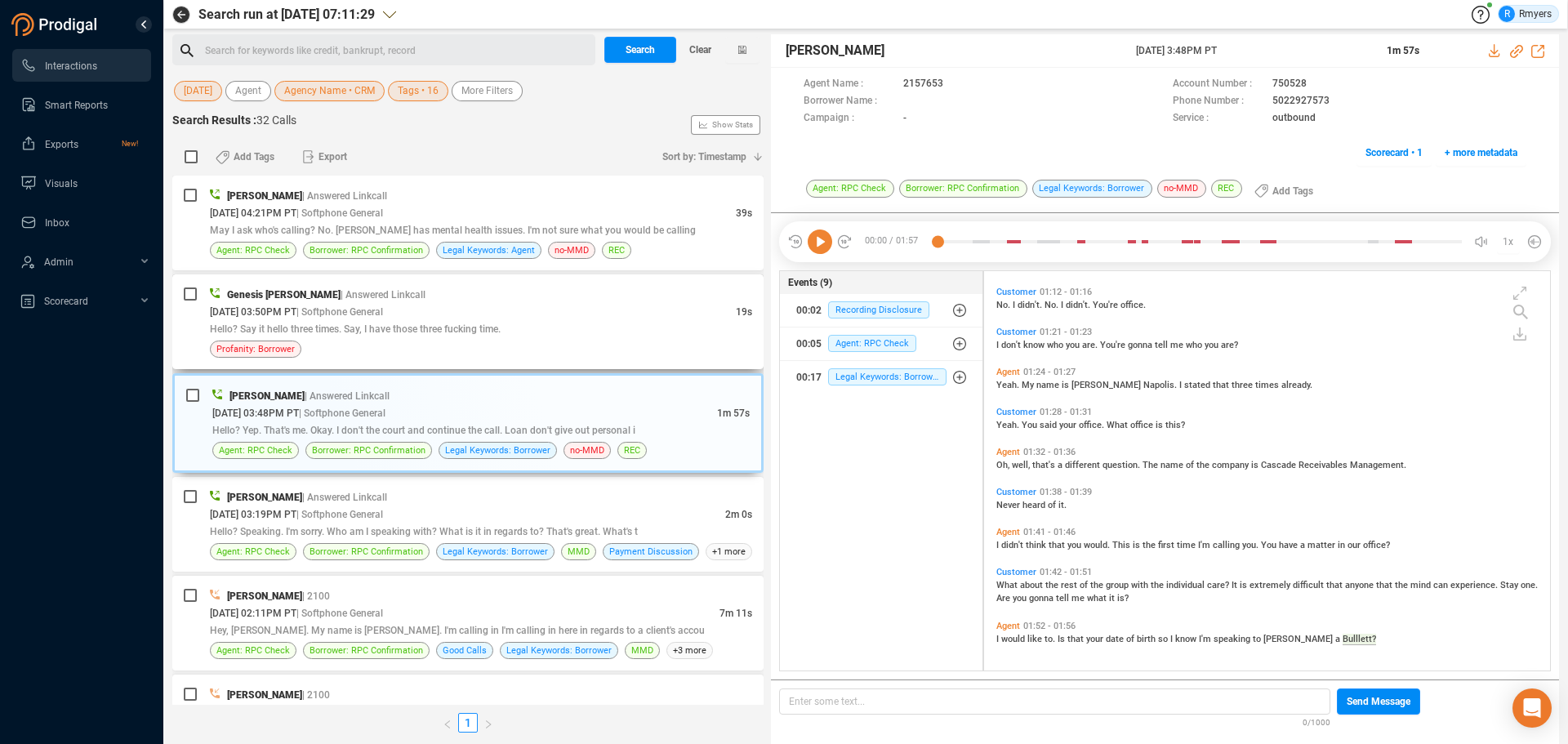
click at [493, 341] on div "Profanity: Borrower" at bounding box center [481, 349] width 542 height 17
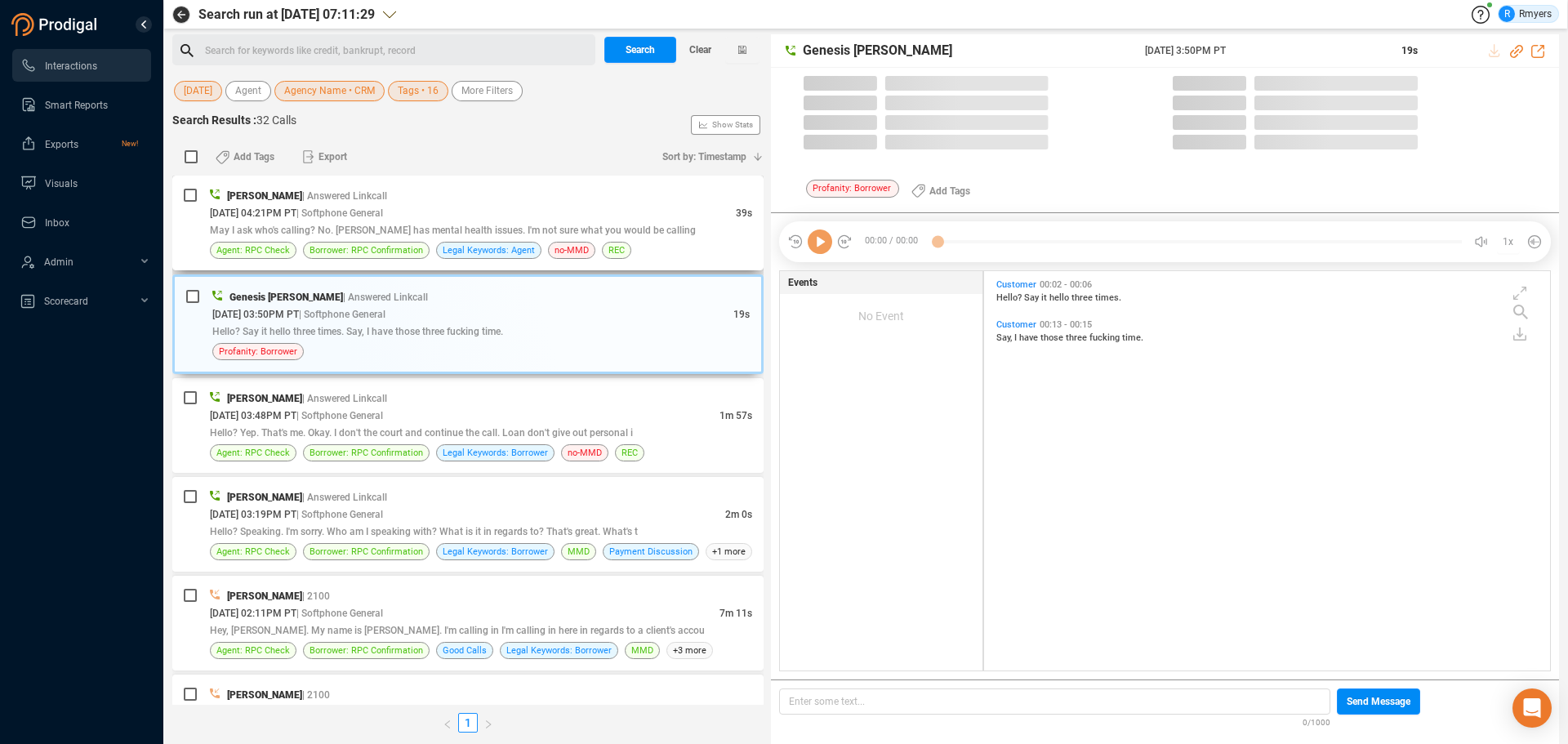
scroll to position [396, 558]
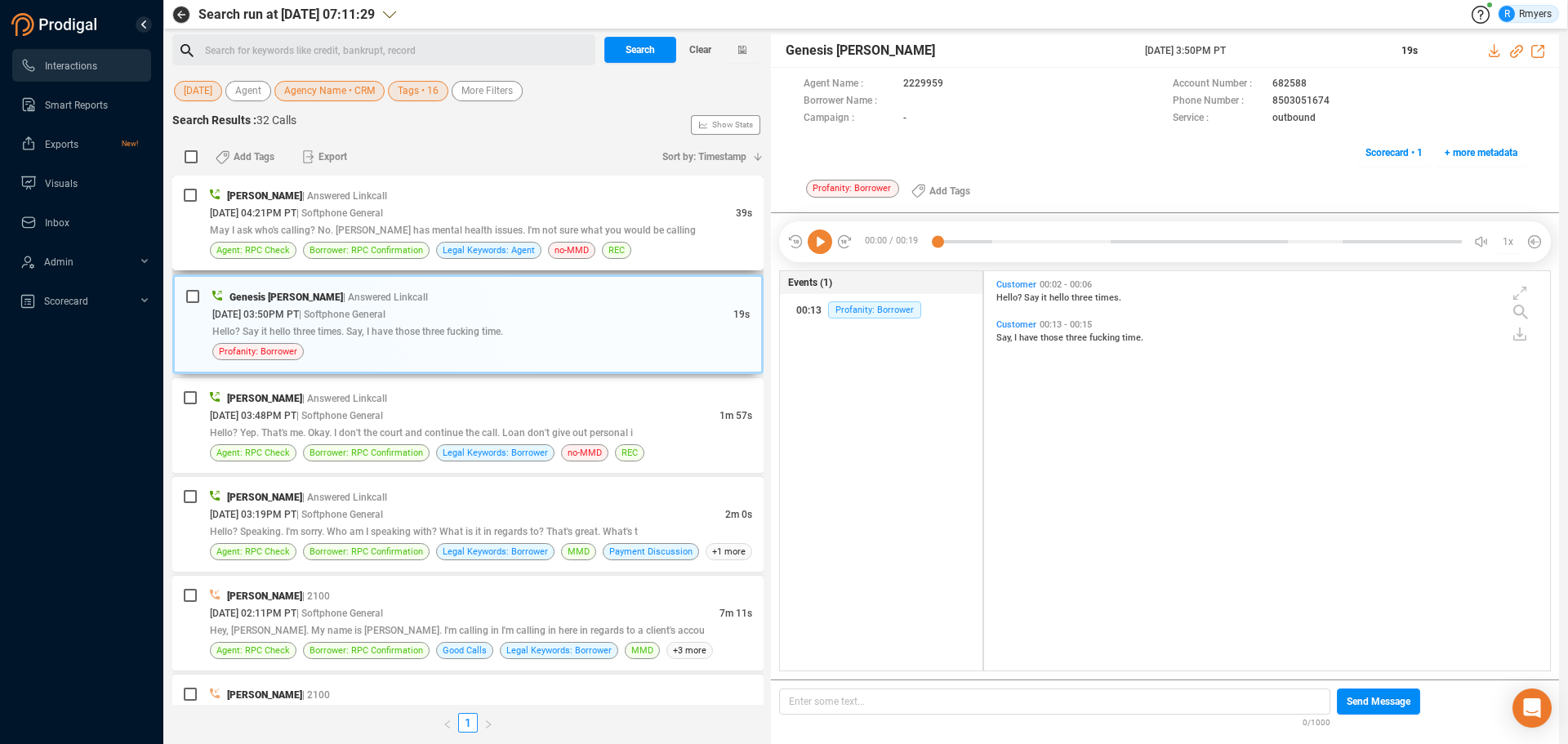
click at [572, 194] on div "[PERSON_NAME] | Answered Linkcall" at bounding box center [481, 195] width 542 height 17
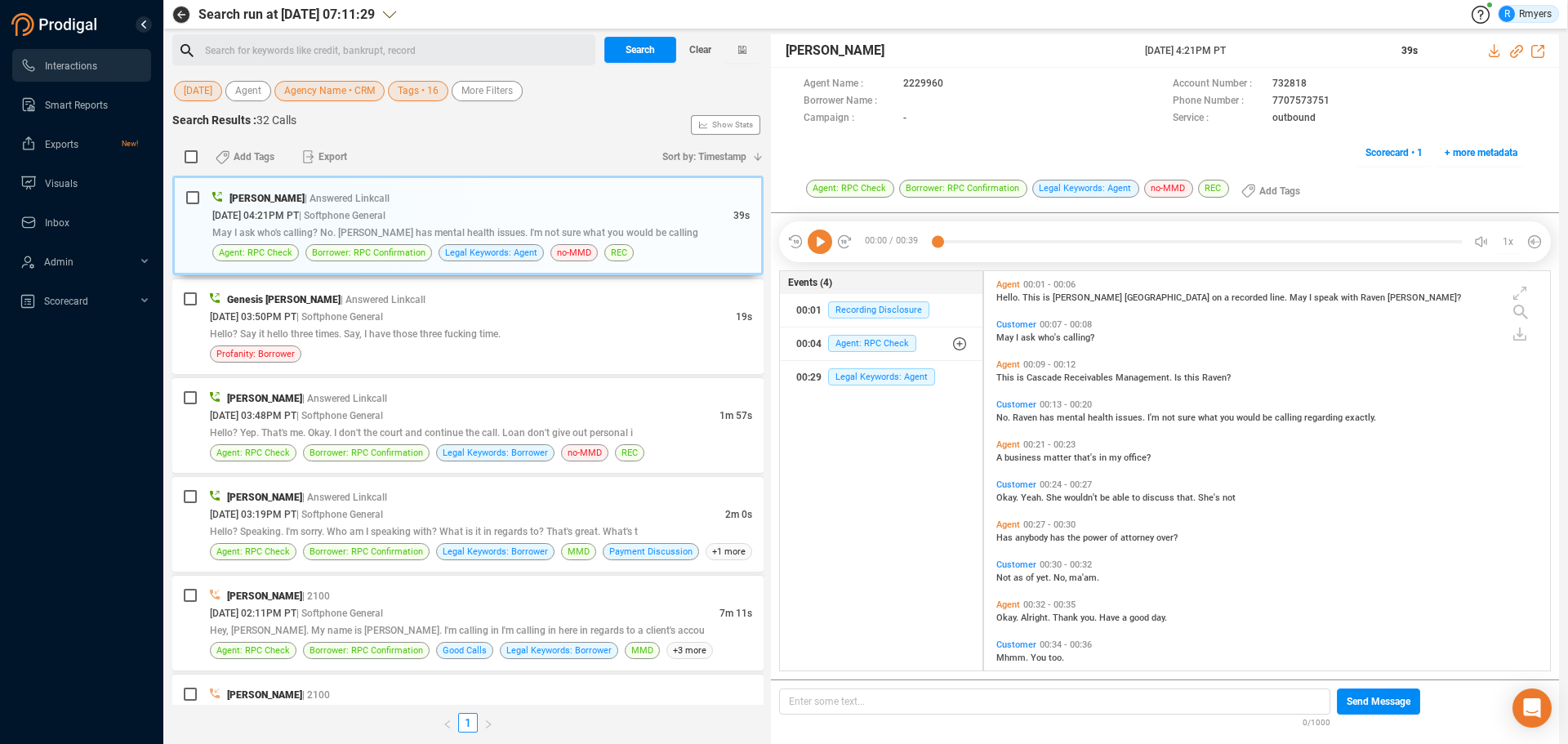
click at [810, 241] on icon at bounding box center [820, 241] width 24 height 24
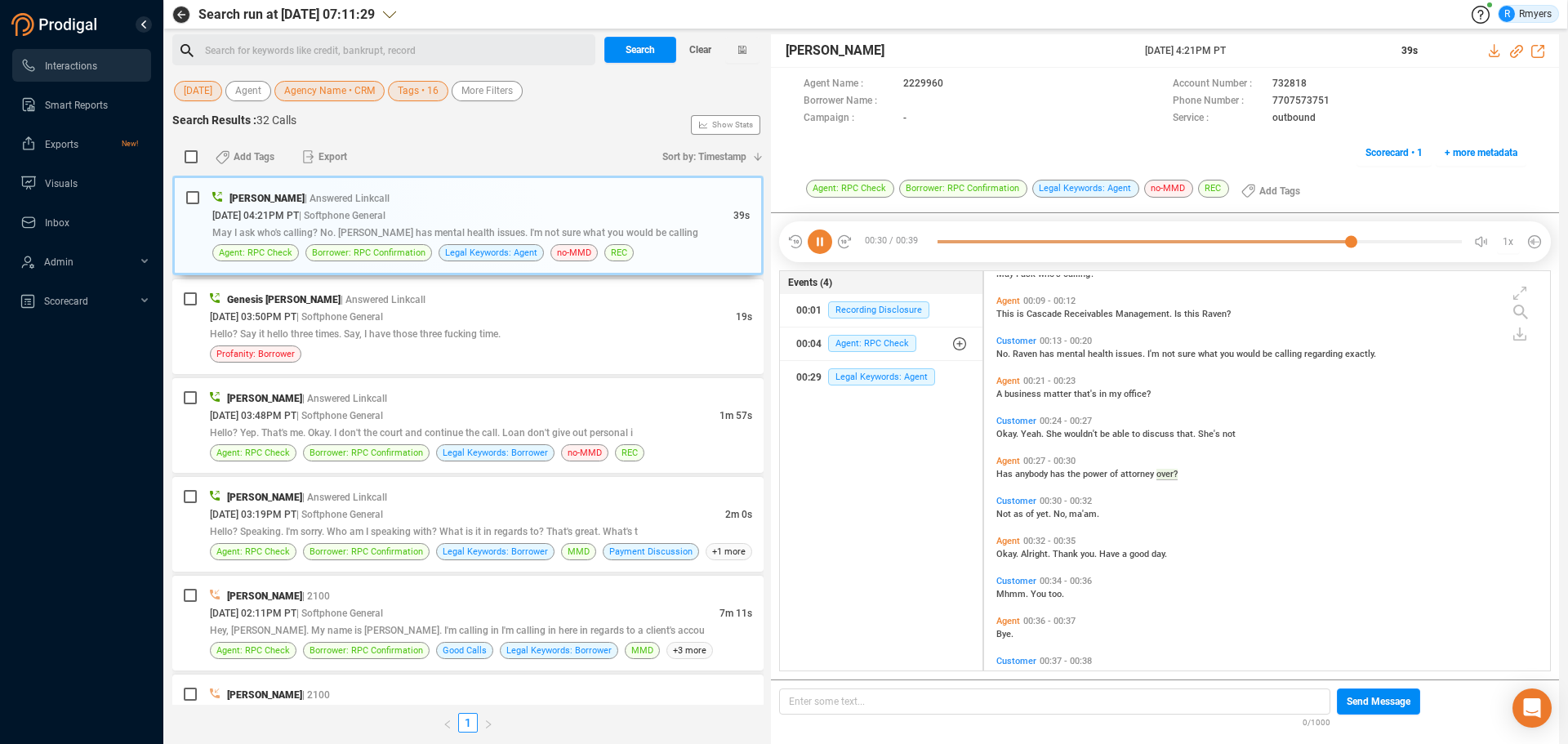
scroll to position [98, 0]
